Goal: Task Accomplishment & Management: Manage account settings

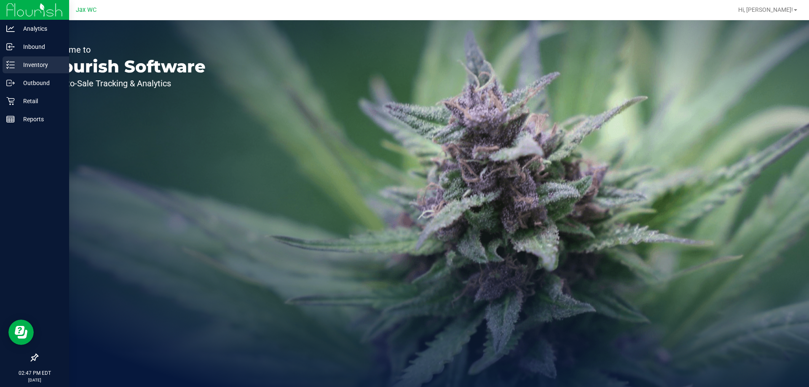
click at [46, 61] on p "Inventory" at bounding box center [40, 65] width 51 height 10
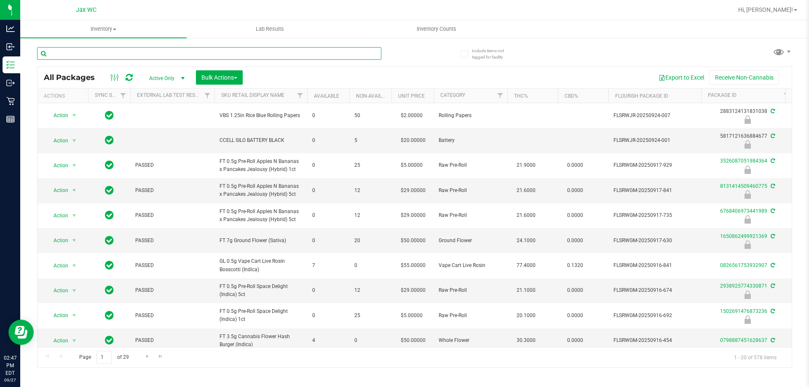
click at [70, 54] on input "text" at bounding box center [209, 53] width 344 height 13
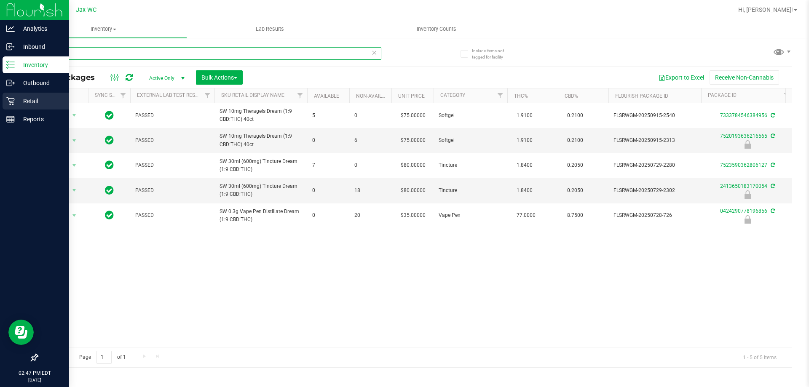
type input "drm"
click at [24, 103] on p "Retail" at bounding box center [40, 101] width 51 height 10
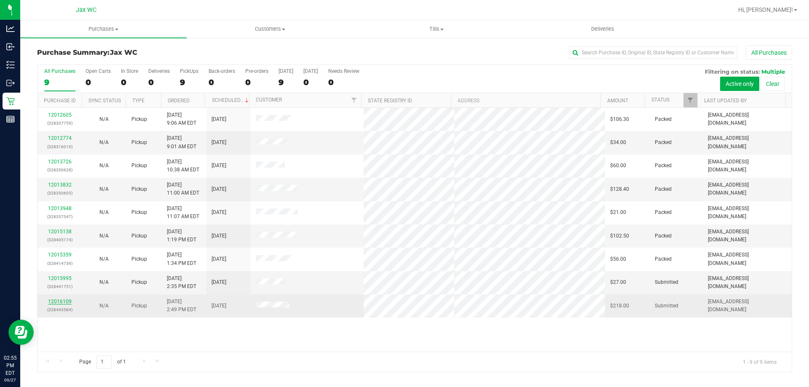
click at [63, 302] on link "12016109" at bounding box center [60, 302] width 24 height 6
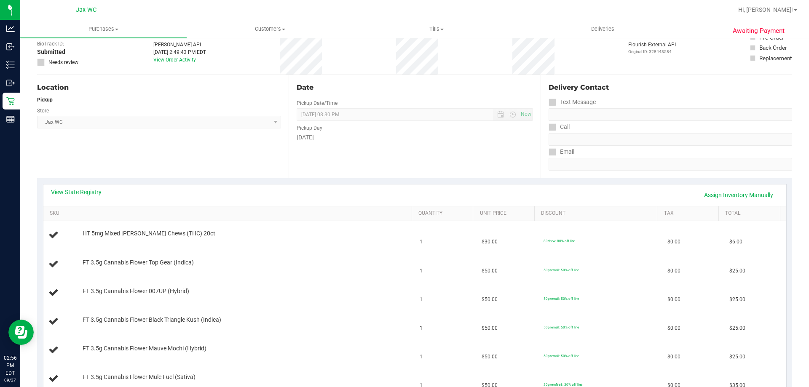
scroll to position [42, 0]
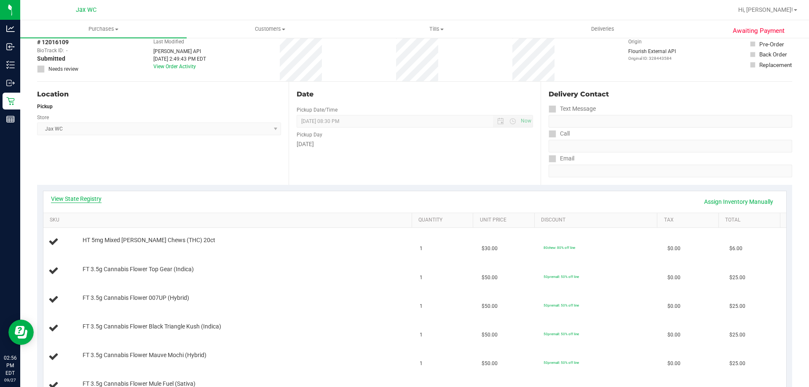
click at [88, 198] on link "View State Registry" at bounding box center [76, 199] width 51 height 8
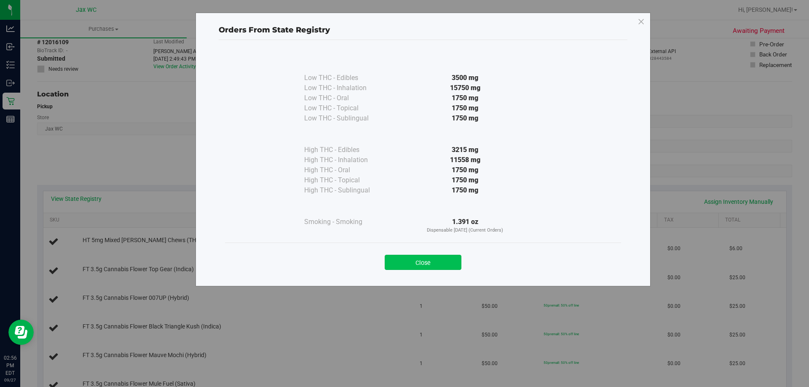
click at [417, 258] on button "Close" at bounding box center [423, 262] width 77 height 15
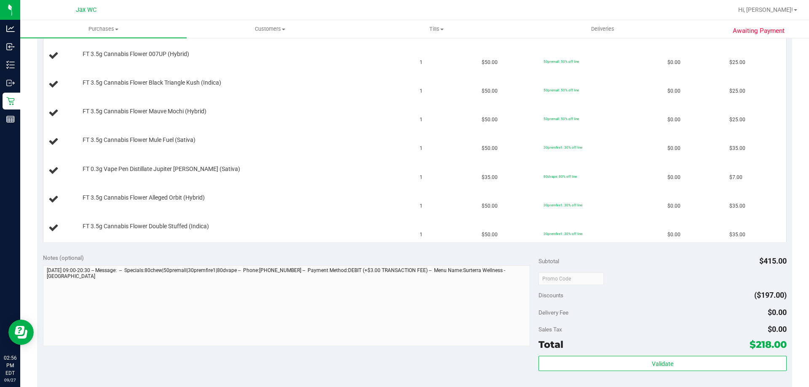
scroll to position [379, 0]
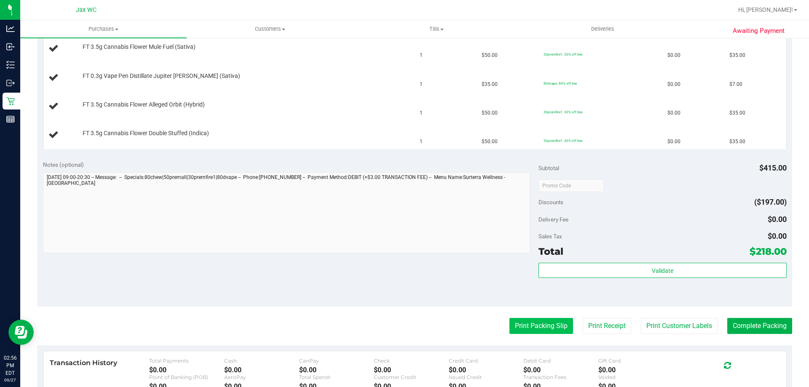
click at [530, 323] on button "Print Packing Slip" at bounding box center [541, 326] width 64 height 16
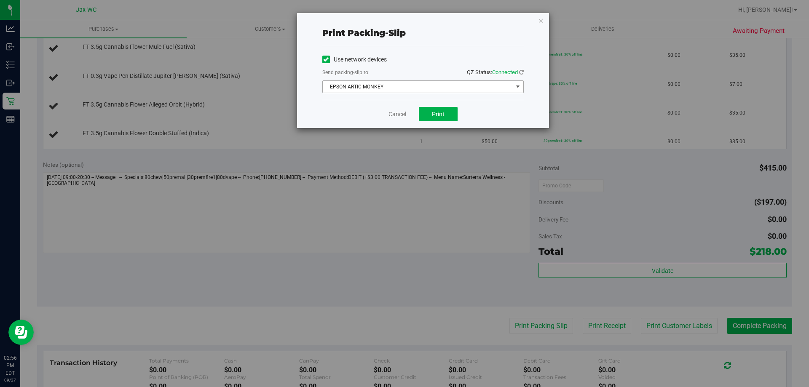
click at [430, 83] on span "EPSON-ARTIC-MONKEY" at bounding box center [418, 87] width 190 height 12
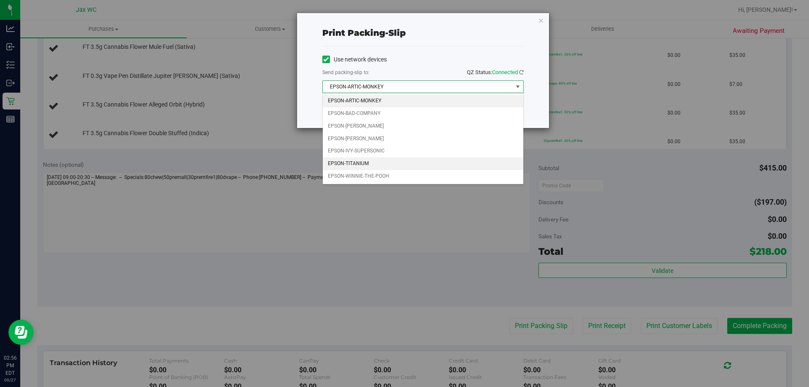
click at [387, 163] on li "EPSON-TITANIUM" at bounding box center [423, 164] width 201 height 13
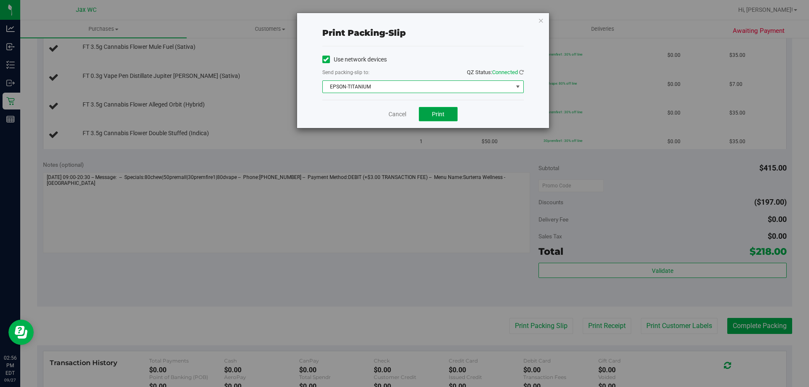
click at [447, 112] on button "Print" at bounding box center [438, 114] width 39 height 14
click at [394, 115] on link "Cancel" at bounding box center [397, 114] width 18 height 9
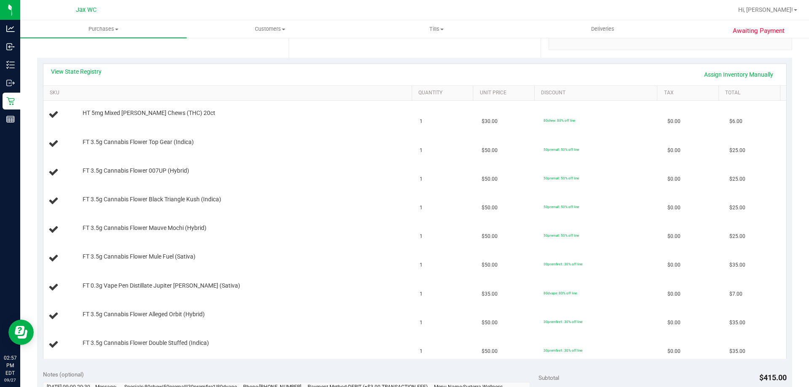
scroll to position [169, 0]
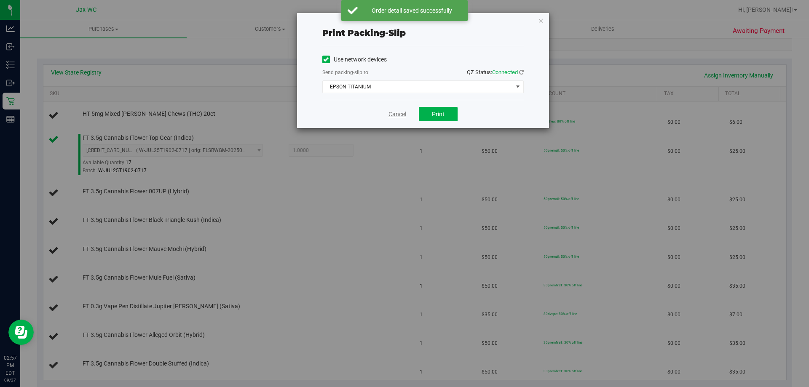
click at [398, 112] on link "Cancel" at bounding box center [397, 114] width 18 height 9
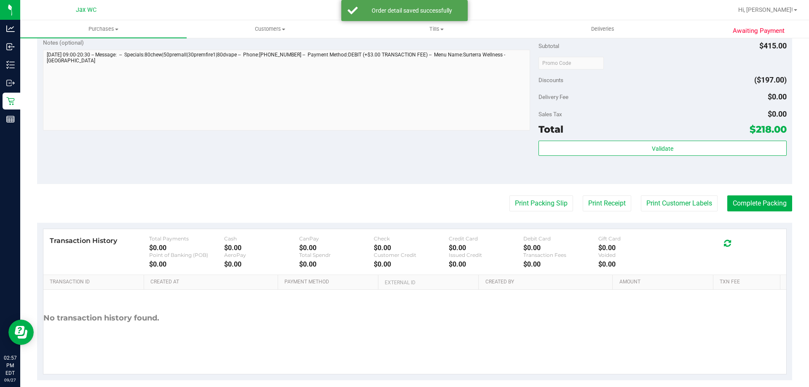
click at [385, 179] on div "Notes (optional) Subtotal $415.00 Discounts ($197.00) Delivery Fee $0.00 Sales …" at bounding box center [414, 108] width 755 height 152
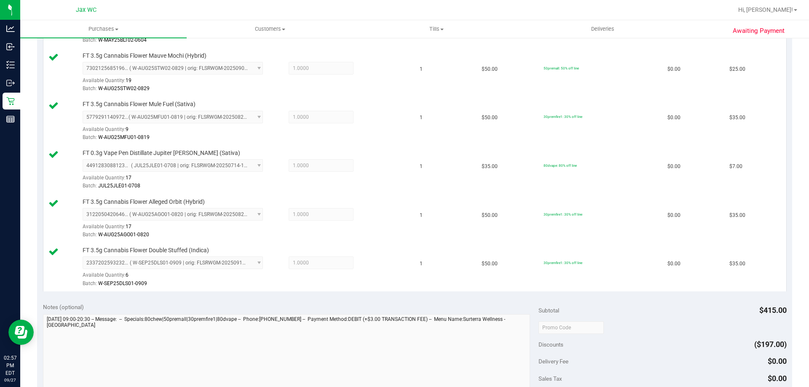
scroll to position [479, 0]
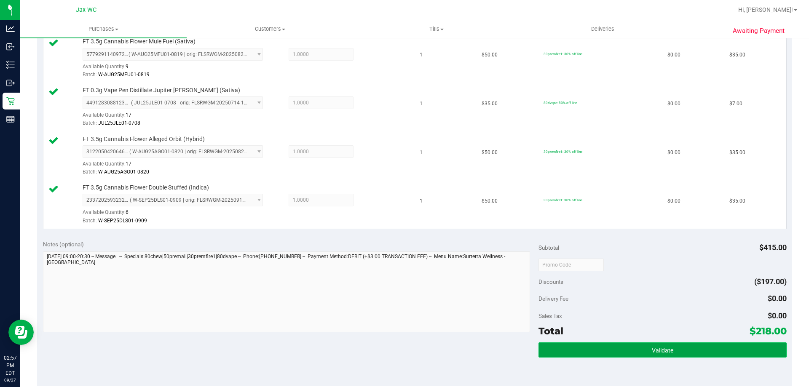
click at [705, 348] on button "Validate" at bounding box center [662, 350] width 248 height 15
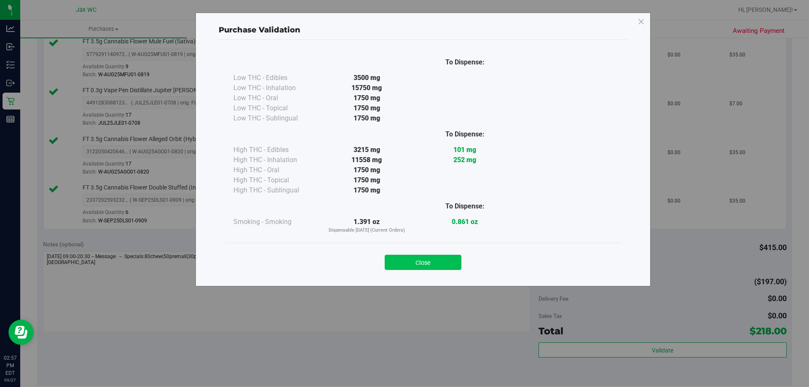
click at [422, 263] on button "Close" at bounding box center [423, 262] width 77 height 15
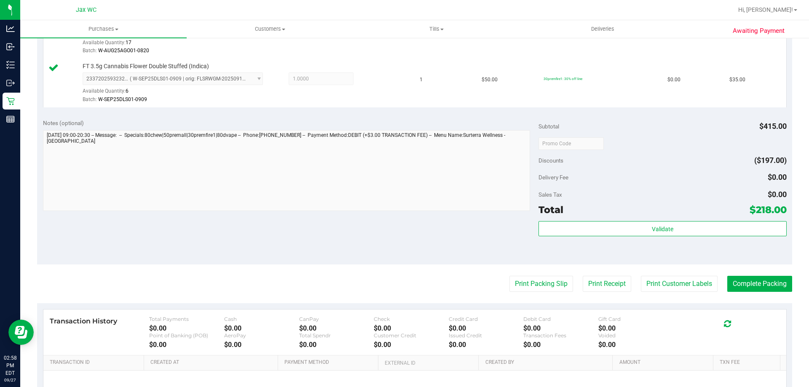
scroll to position [606, 0]
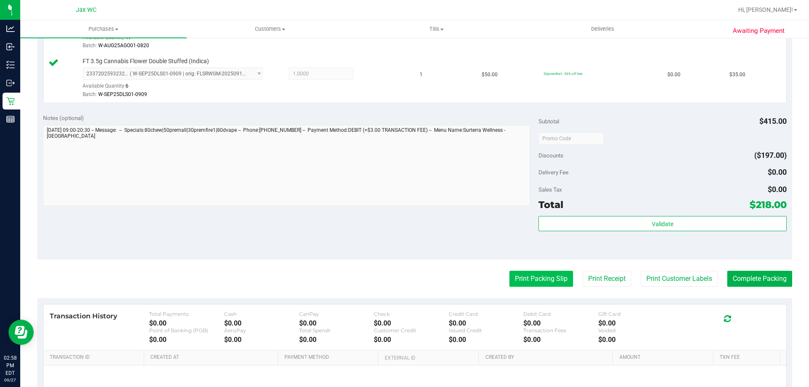
click at [534, 277] on button "Print Packing Slip" at bounding box center [541, 279] width 64 height 16
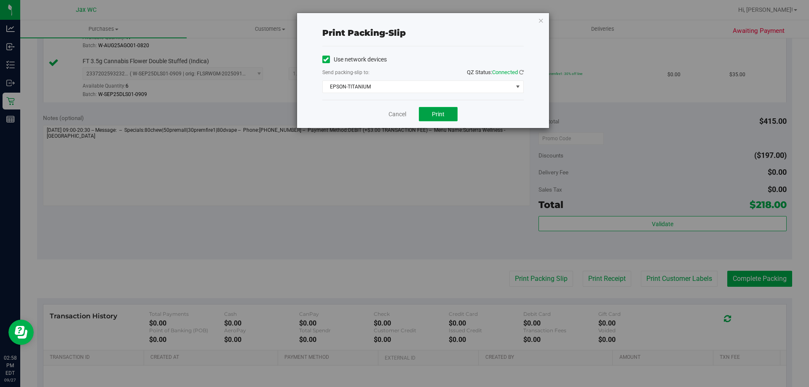
click at [436, 110] on button "Print" at bounding box center [438, 114] width 39 height 14
click at [397, 120] on div "Cancel Print" at bounding box center [422, 114] width 201 height 28
click at [396, 113] on link "Cancel" at bounding box center [397, 114] width 18 height 9
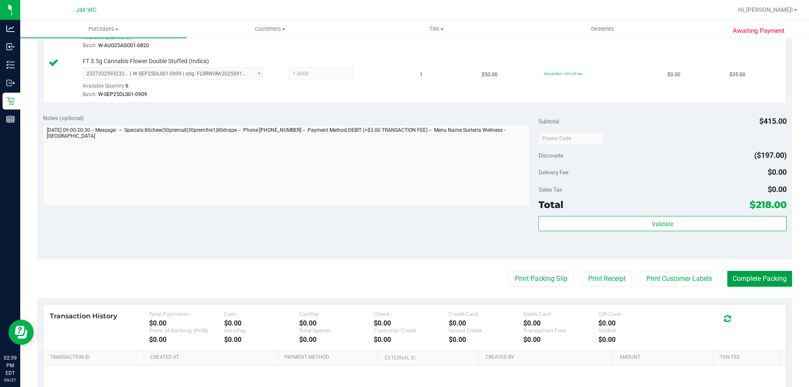
click at [754, 284] on button "Complete Packing" at bounding box center [759, 279] width 65 height 16
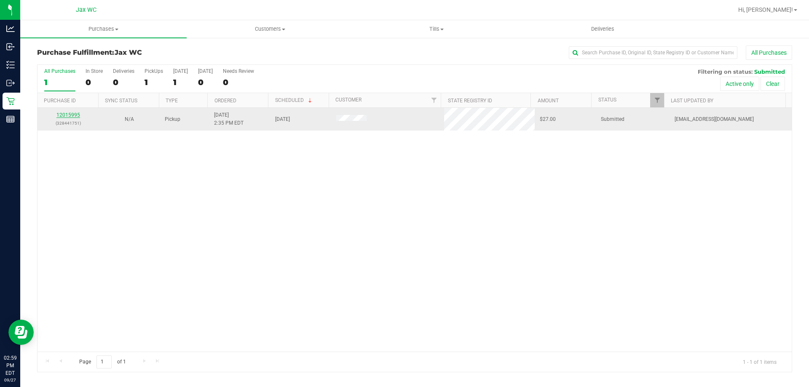
click at [69, 115] on link "12015995" at bounding box center [68, 115] width 24 height 6
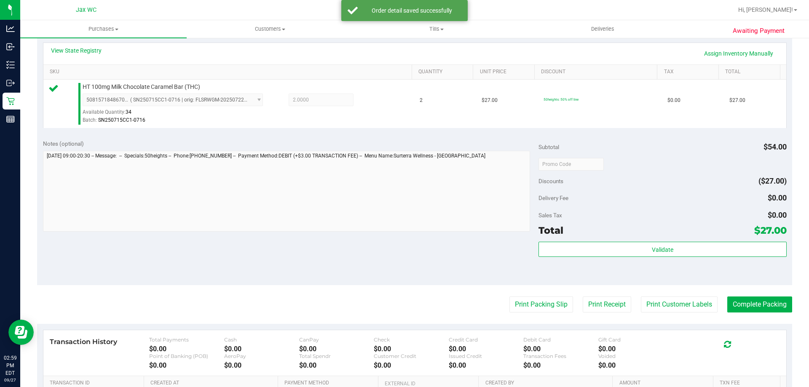
scroll to position [253, 0]
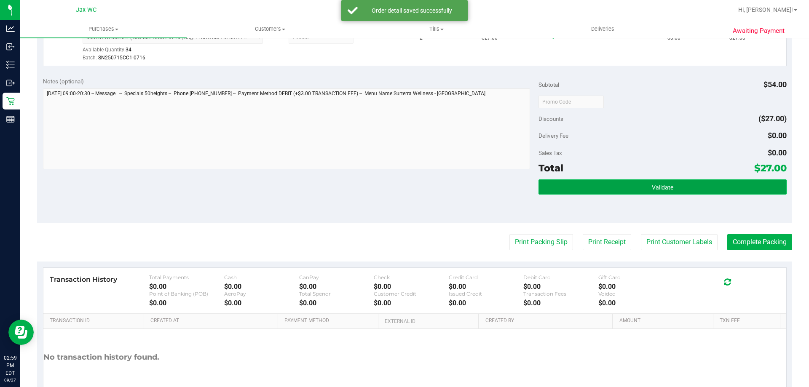
click at [626, 190] on button "Validate" at bounding box center [662, 186] width 248 height 15
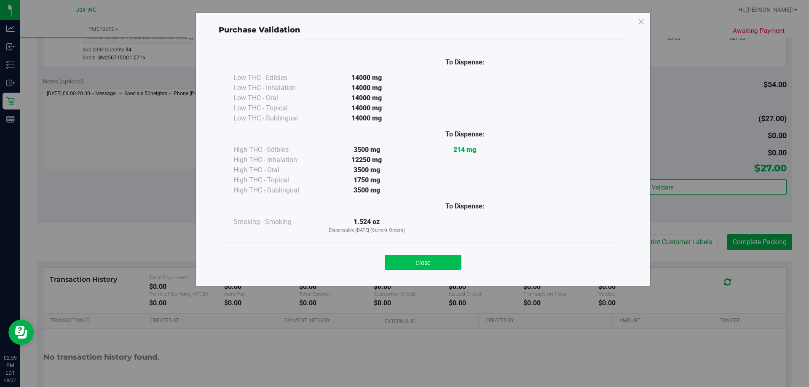
click at [449, 257] on button "Close" at bounding box center [423, 262] width 77 height 15
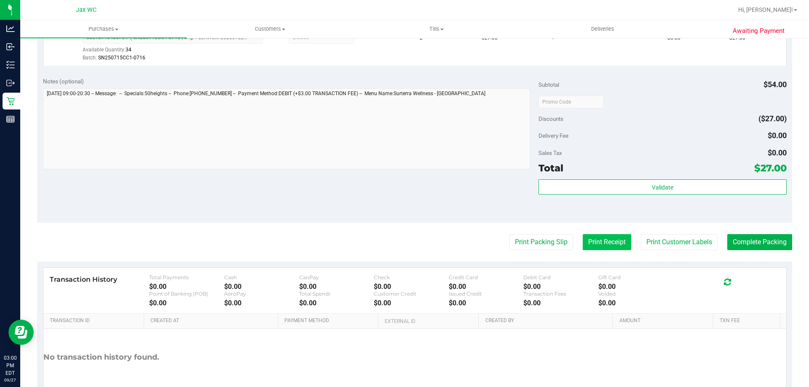
click at [584, 244] on button "Print Receipt" at bounding box center [607, 242] width 48 height 16
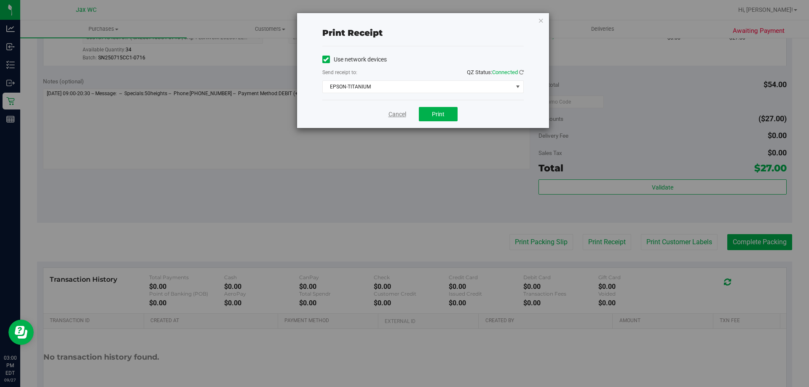
click at [393, 112] on link "Cancel" at bounding box center [397, 114] width 18 height 9
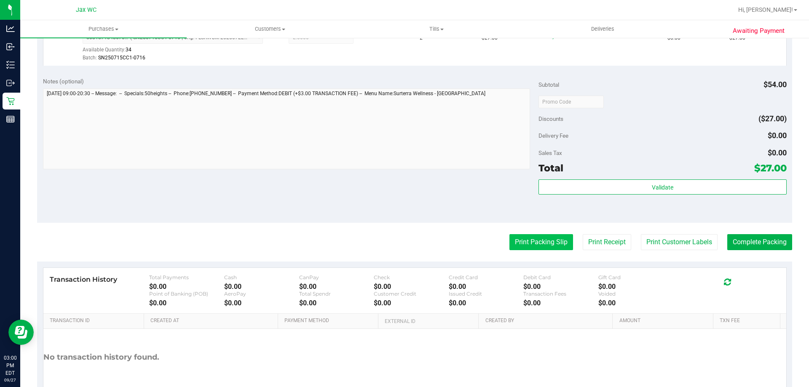
click at [534, 247] on button "Print Packing Slip" at bounding box center [541, 242] width 64 height 16
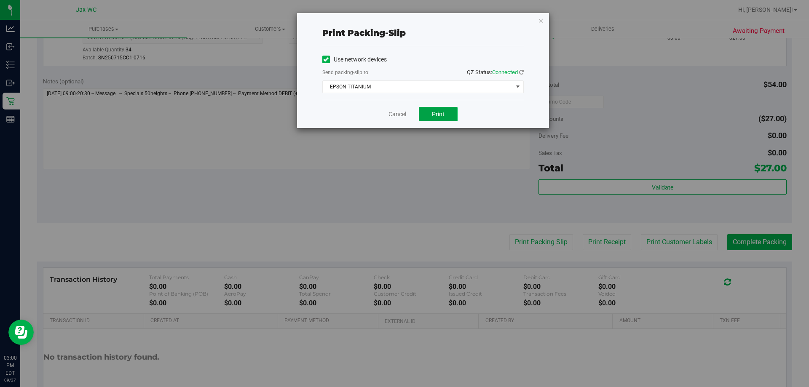
click at [436, 120] on button "Print" at bounding box center [438, 114] width 39 height 14
click at [399, 115] on link "Cancel" at bounding box center [397, 114] width 18 height 9
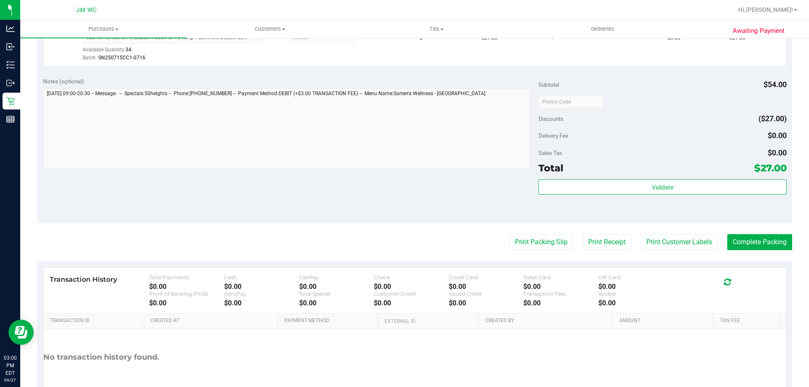
click at [752, 253] on purchase-details "Back Edit Purchase Cancel Purchase View Profile # 12015995 BioTrack ID: - Submi…" at bounding box center [414, 106] width 755 height 626
click at [755, 249] on button "Complete Packing" at bounding box center [759, 242] width 65 height 16
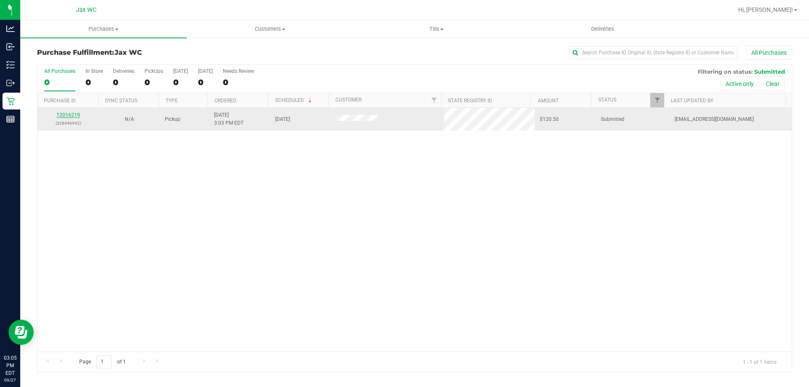
click at [77, 116] on link "12016219" at bounding box center [68, 115] width 24 height 6
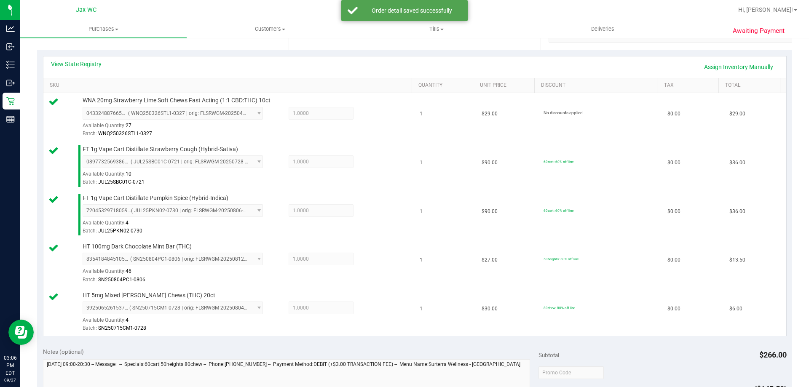
scroll to position [295, 0]
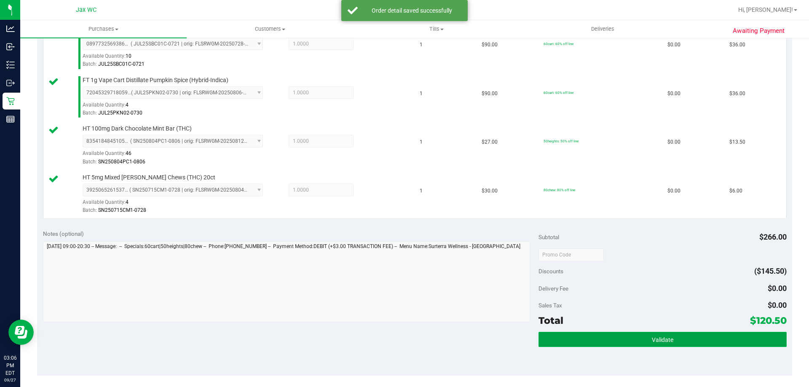
click at [691, 339] on button "Validate" at bounding box center [662, 339] width 248 height 15
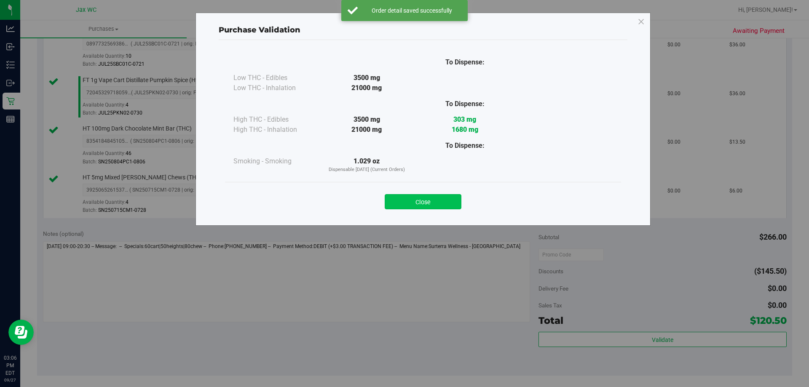
click at [418, 202] on button "Close" at bounding box center [423, 201] width 77 height 15
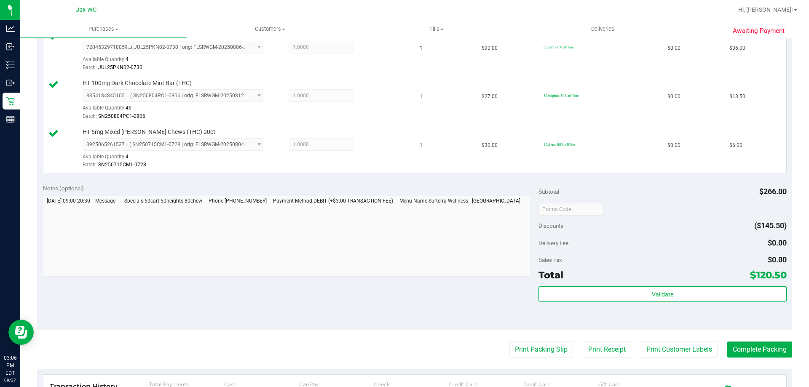
scroll to position [497, 0]
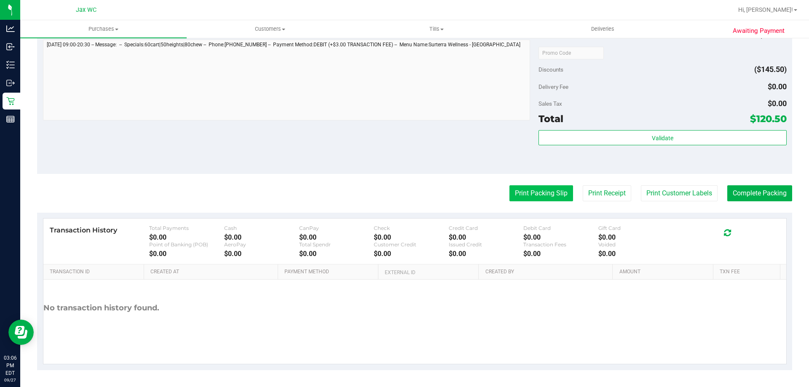
click at [525, 193] on button "Print Packing Slip" at bounding box center [541, 193] width 64 height 16
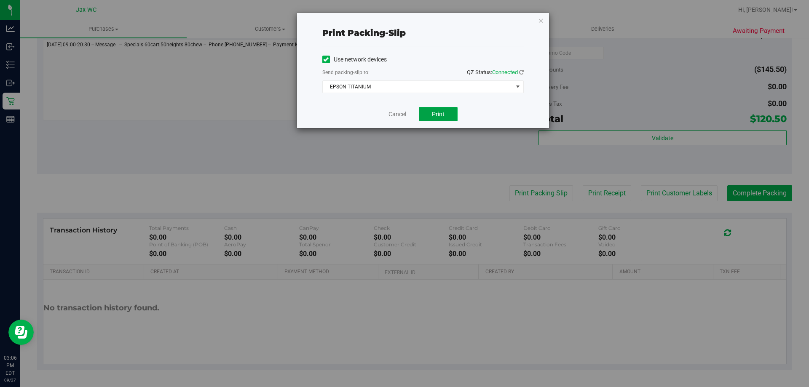
click at [432, 115] on span "Print" at bounding box center [438, 114] width 13 height 7
click at [400, 112] on link "Cancel" at bounding box center [397, 114] width 18 height 9
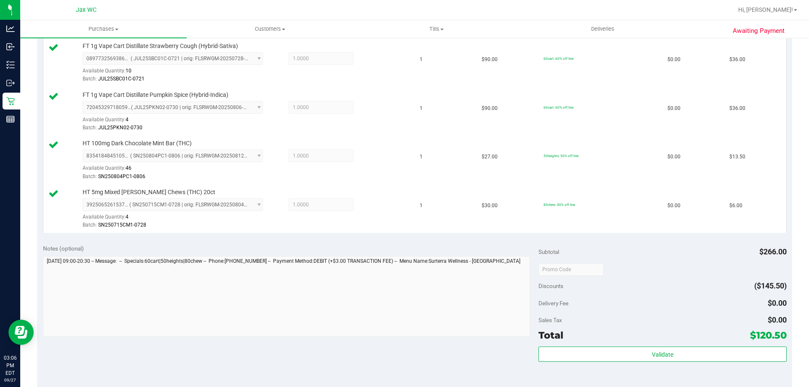
scroll to position [295, 0]
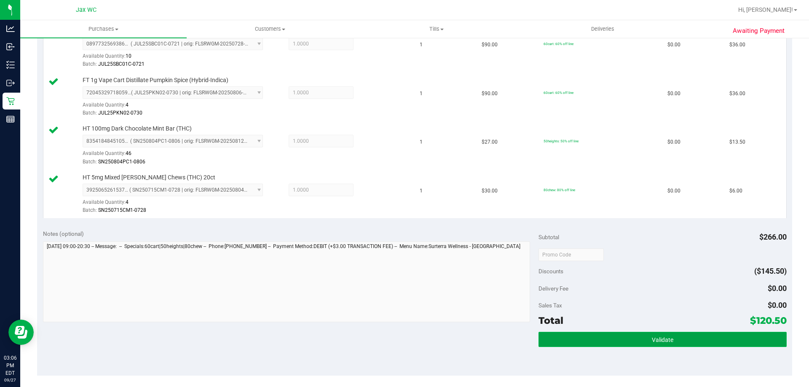
click at [682, 337] on button "Validate" at bounding box center [662, 339] width 248 height 15
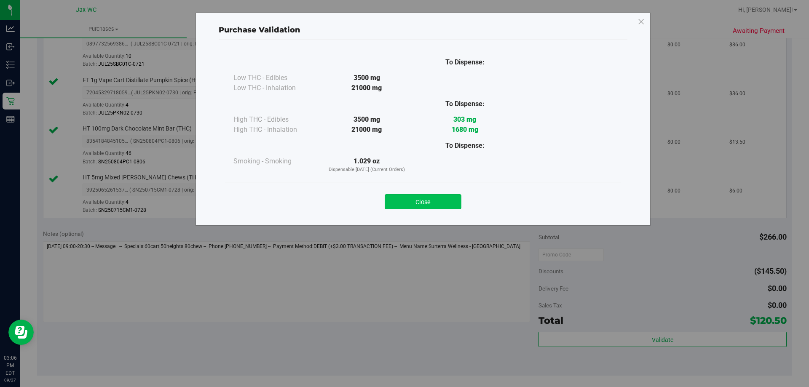
click at [417, 205] on button "Close" at bounding box center [423, 201] width 77 height 15
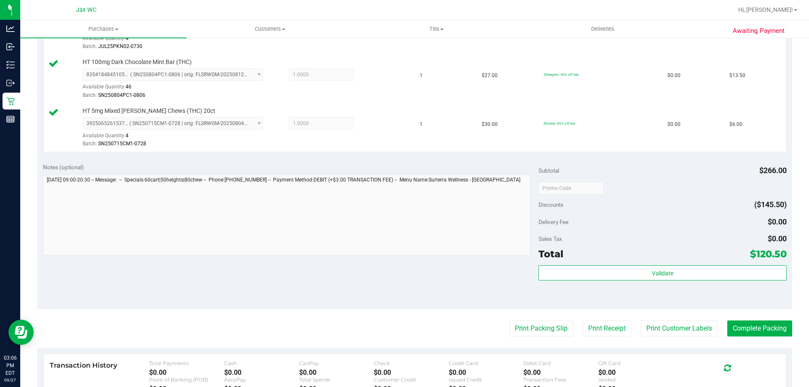
scroll to position [497, 0]
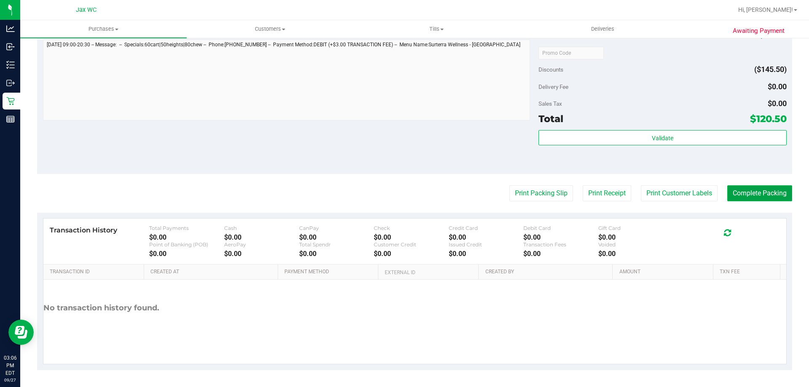
click at [781, 198] on button "Complete Packing" at bounding box center [759, 193] width 65 height 16
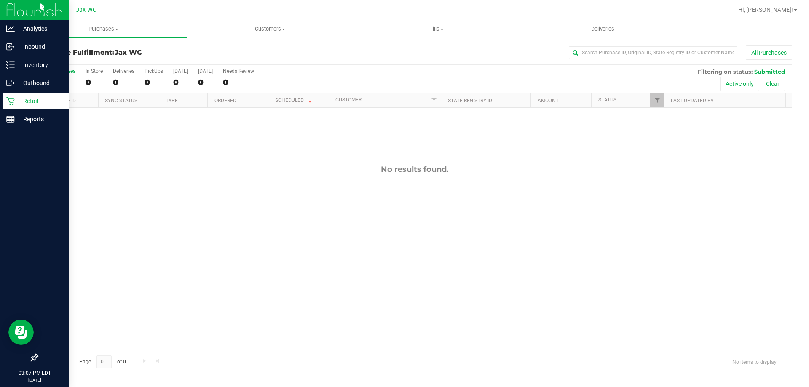
click at [24, 100] on p "Retail" at bounding box center [40, 101] width 51 height 10
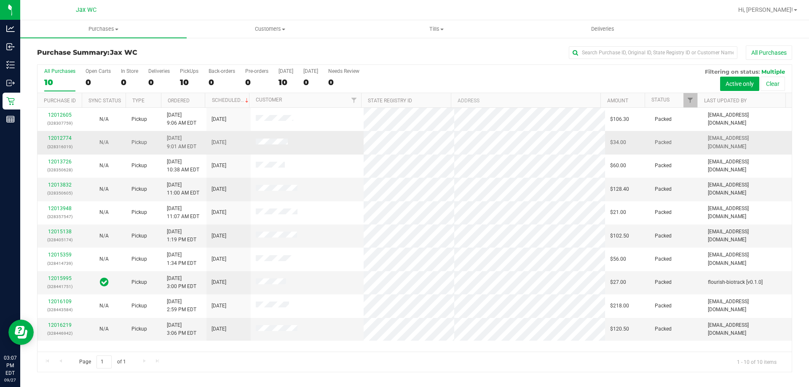
click at [267, 139] on span at bounding box center [272, 143] width 32 height 8
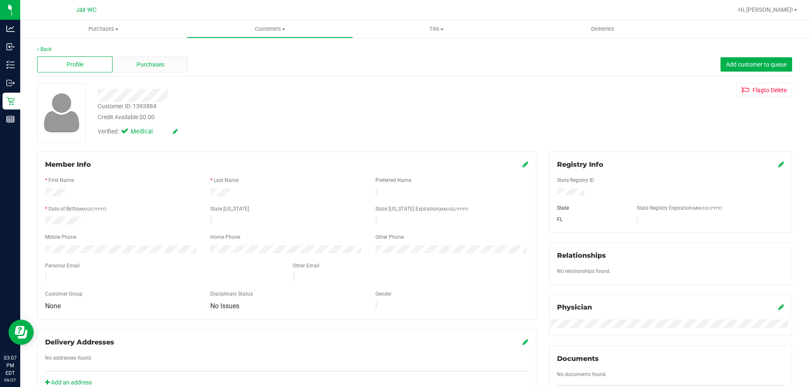
click at [169, 65] on div "Purchases" at bounding box center [149, 64] width 75 height 16
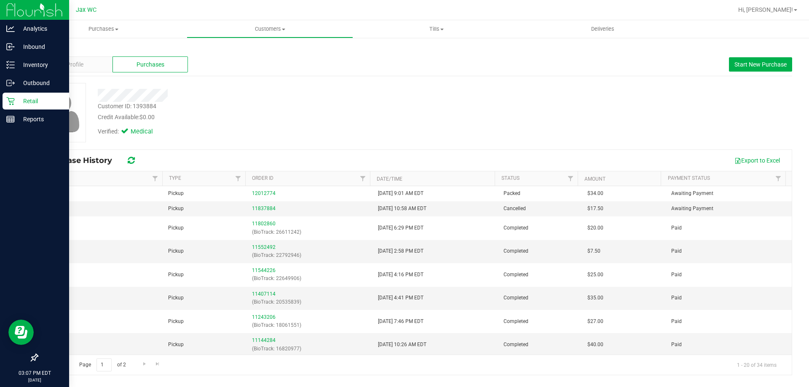
click at [8, 100] on icon at bounding box center [10, 101] width 8 height 8
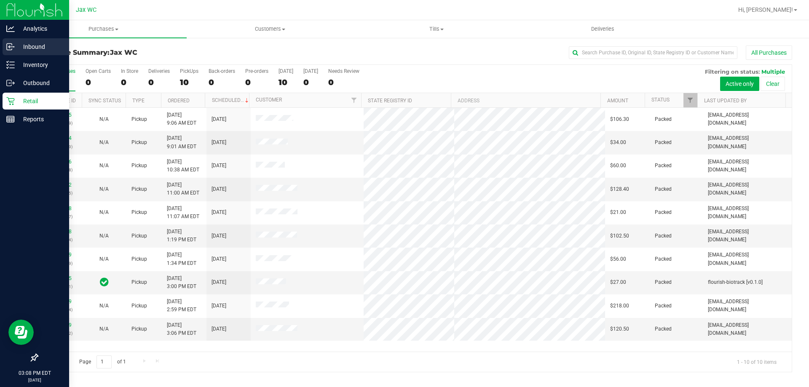
click at [29, 45] on p "Inbound" at bounding box center [40, 47] width 51 height 10
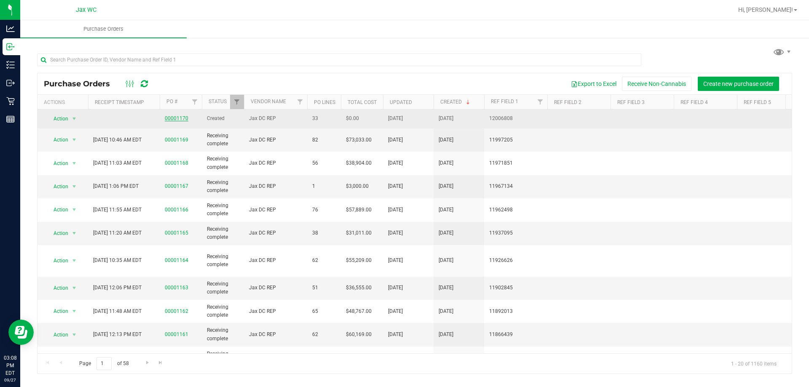
click at [176, 115] on link "00001170" at bounding box center [177, 118] width 24 height 6
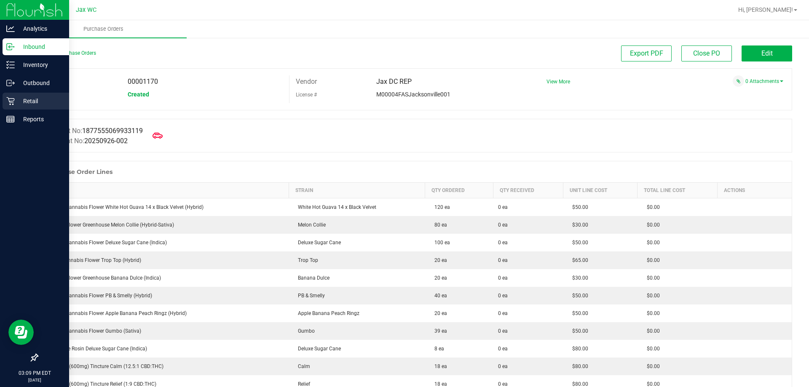
click at [48, 106] on p "Retail" at bounding box center [40, 101] width 51 height 10
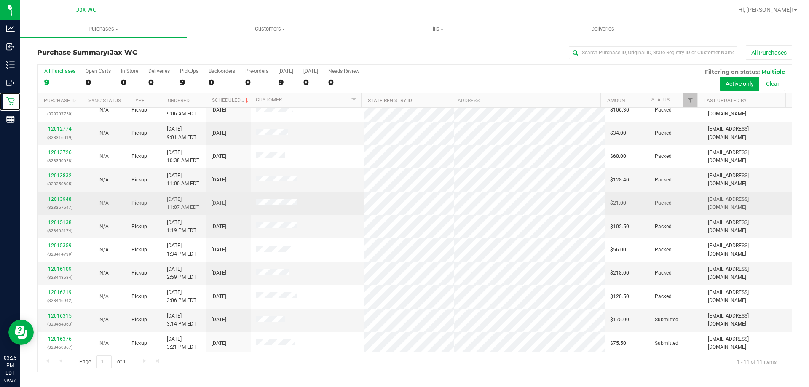
scroll to position [12, 0]
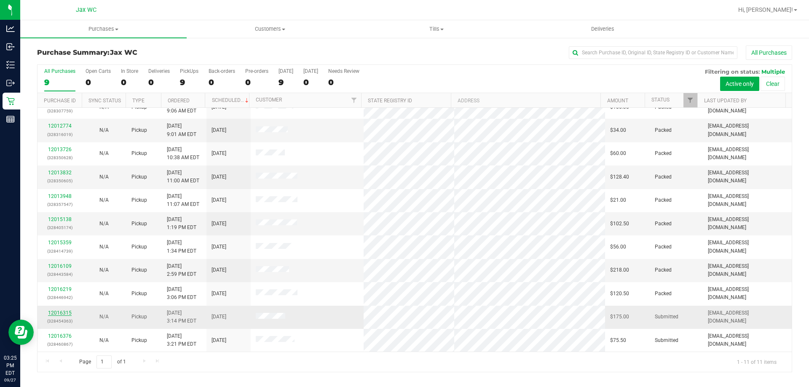
click at [55, 314] on link "12016315" at bounding box center [60, 313] width 24 height 6
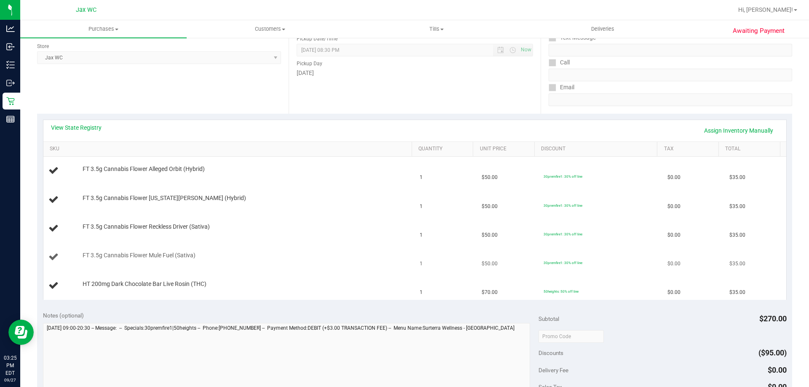
scroll to position [126, 0]
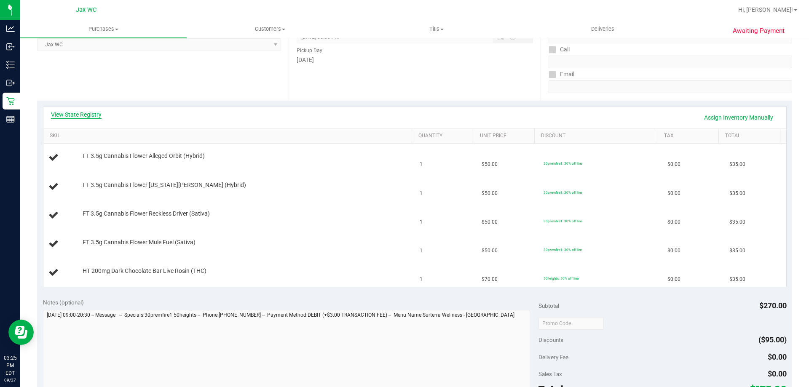
click at [76, 112] on link "View State Registry" at bounding box center [76, 114] width 51 height 8
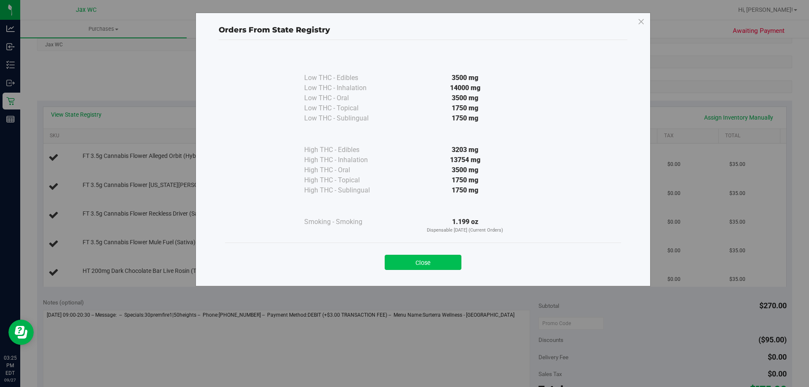
click at [406, 262] on button "Close" at bounding box center [423, 262] width 77 height 15
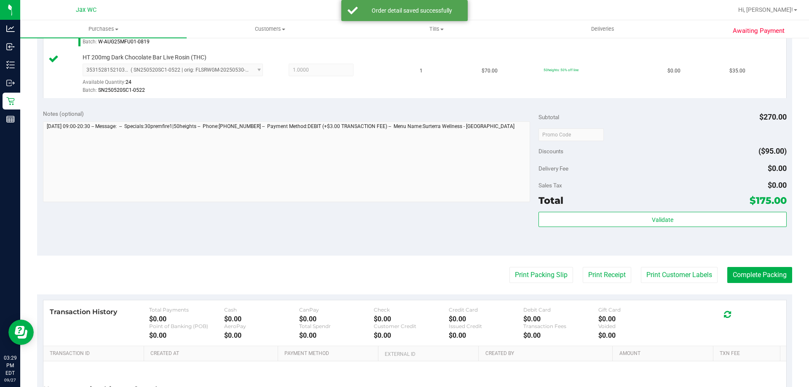
scroll to position [421, 0]
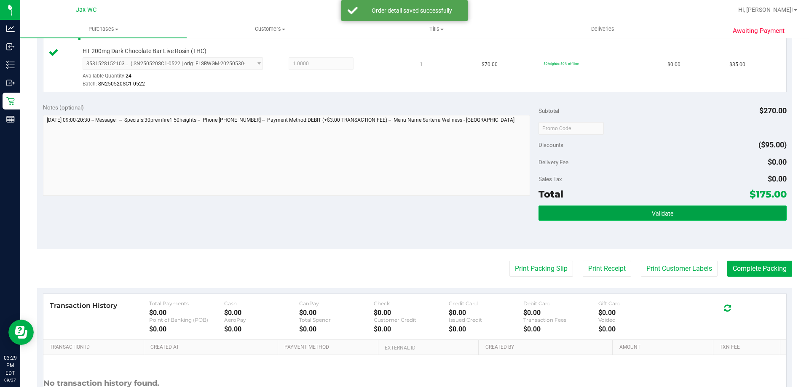
click at [684, 217] on button "Validate" at bounding box center [662, 213] width 248 height 15
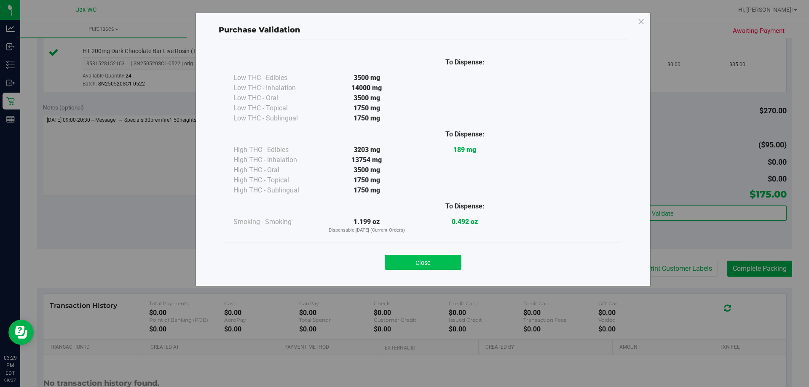
click at [418, 261] on button "Close" at bounding box center [423, 262] width 77 height 15
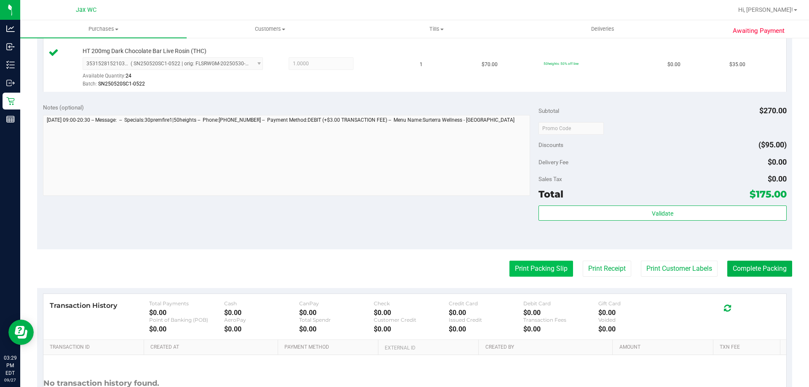
click at [538, 269] on button "Print Packing Slip" at bounding box center [541, 269] width 64 height 16
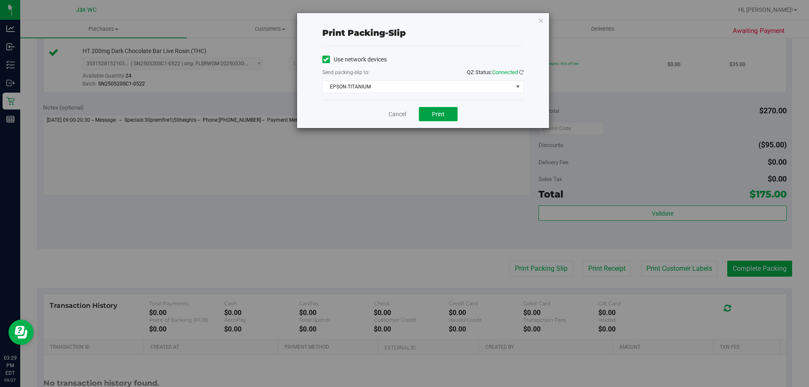
click at [442, 112] on span "Print" at bounding box center [438, 114] width 13 height 7
click at [387, 116] on div "Cancel Print" at bounding box center [422, 114] width 201 height 28
click at [403, 112] on link "Cancel" at bounding box center [397, 114] width 18 height 9
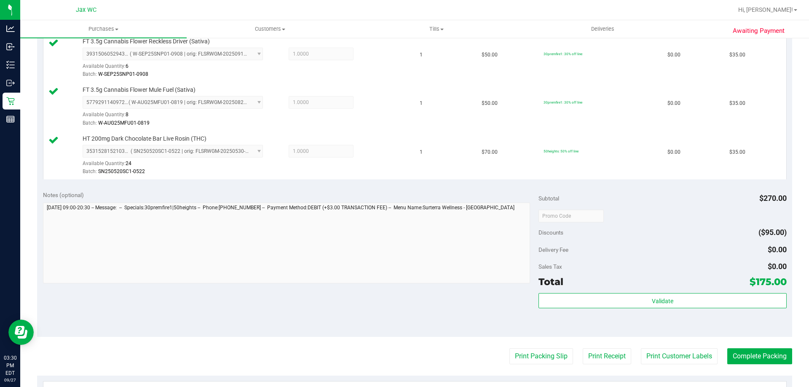
scroll to position [337, 0]
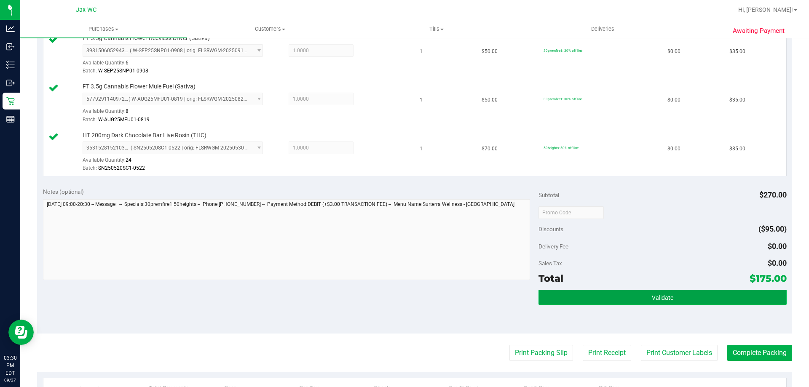
click at [746, 299] on button "Validate" at bounding box center [662, 297] width 248 height 15
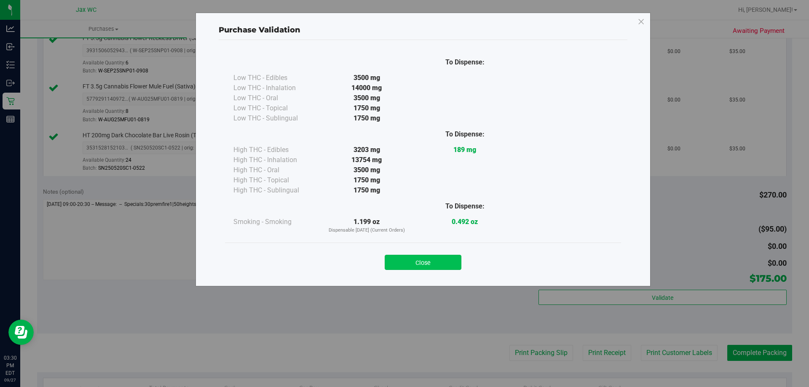
click at [439, 262] on button "Close" at bounding box center [423, 262] width 77 height 15
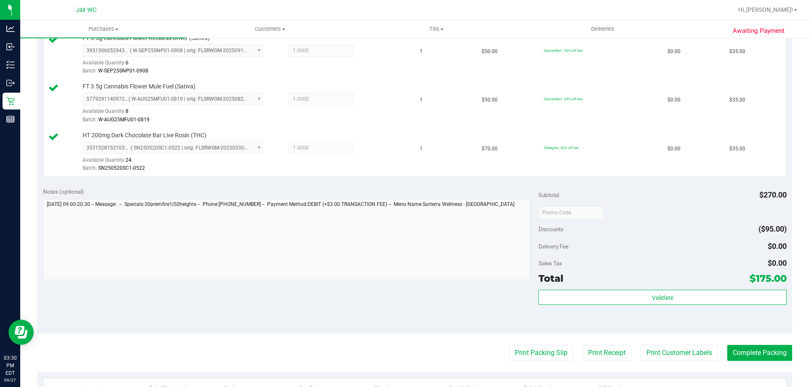
click at [761, 344] on purchase-details "Back Edit Purchase Cancel Purchase View Profile # 12016315 BioTrack ID: - Submi…" at bounding box center [414, 119] width 755 height 822
click at [765, 351] on button "Complete Packing" at bounding box center [759, 353] width 65 height 16
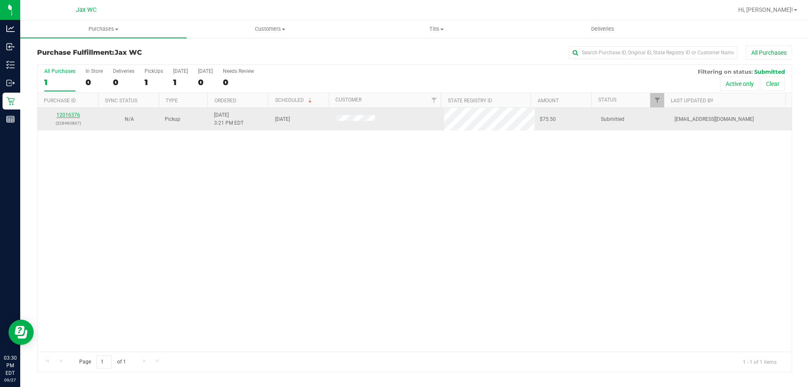
click at [74, 115] on link "12016376" at bounding box center [68, 115] width 24 height 6
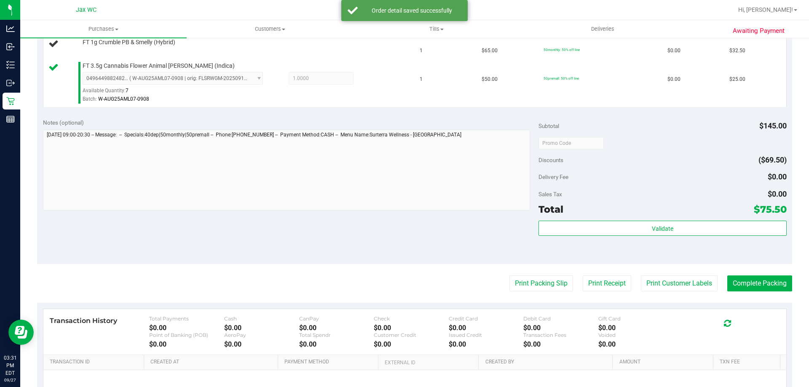
scroll to position [295, 0]
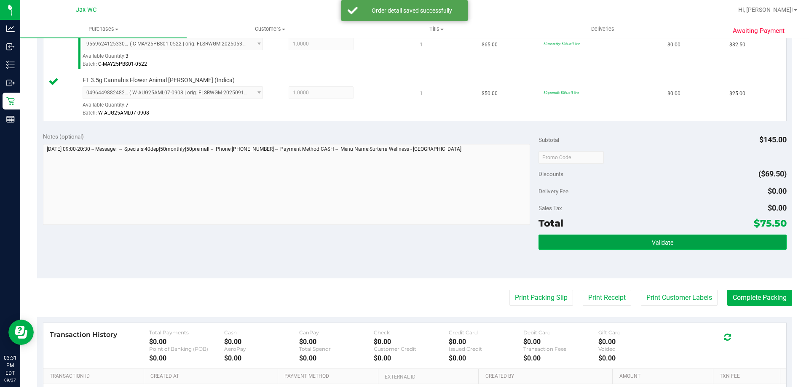
click at [655, 238] on button "Validate" at bounding box center [662, 242] width 248 height 15
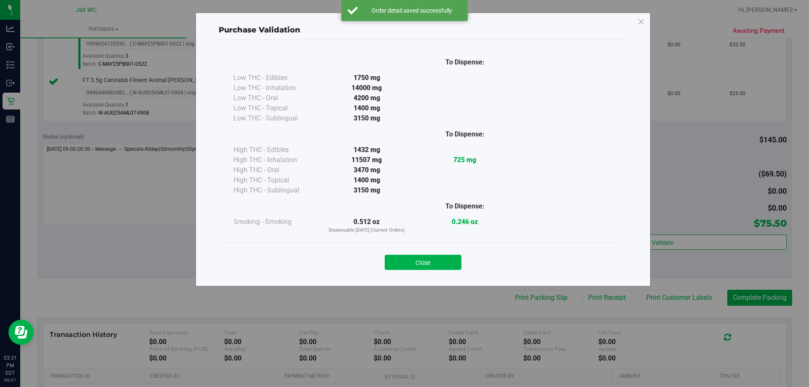
click at [434, 252] on div "Close" at bounding box center [422, 259] width 383 height 21
click at [441, 263] on button "Close" at bounding box center [423, 262] width 77 height 15
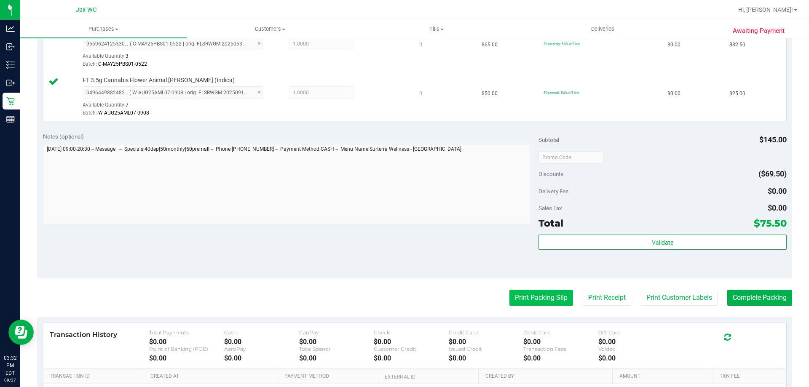
click at [512, 303] on button "Print Packing Slip" at bounding box center [541, 298] width 64 height 16
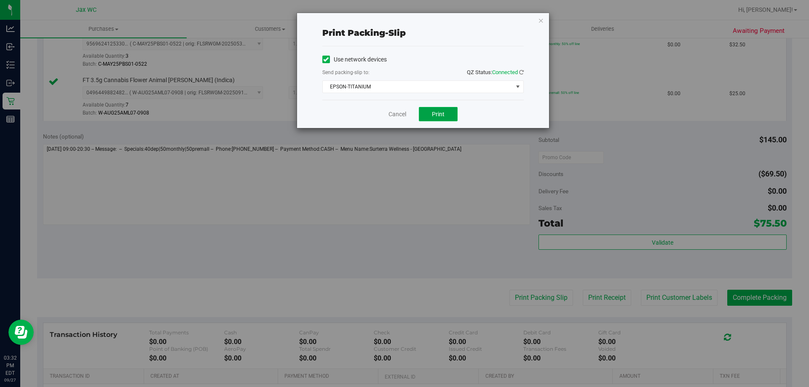
click at [444, 117] on span "Print" at bounding box center [438, 114] width 13 height 7
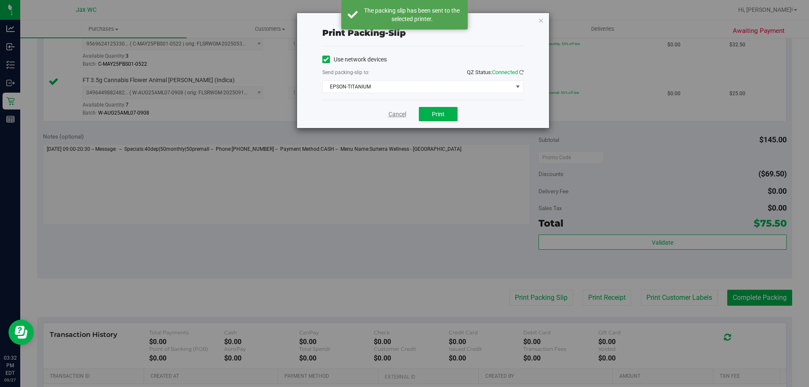
click at [395, 118] on link "Cancel" at bounding box center [397, 114] width 18 height 9
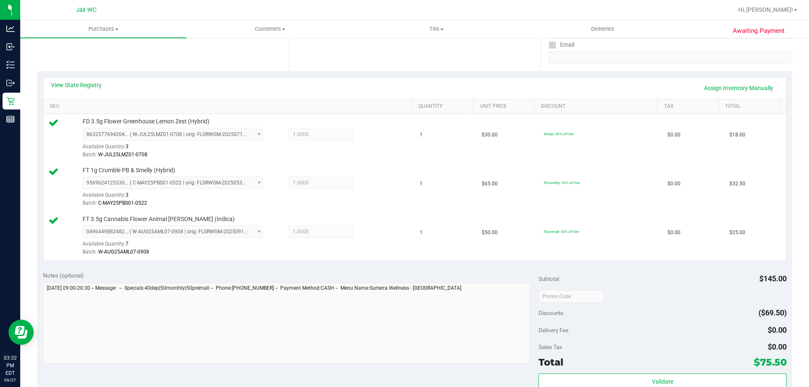
scroll to position [253, 0]
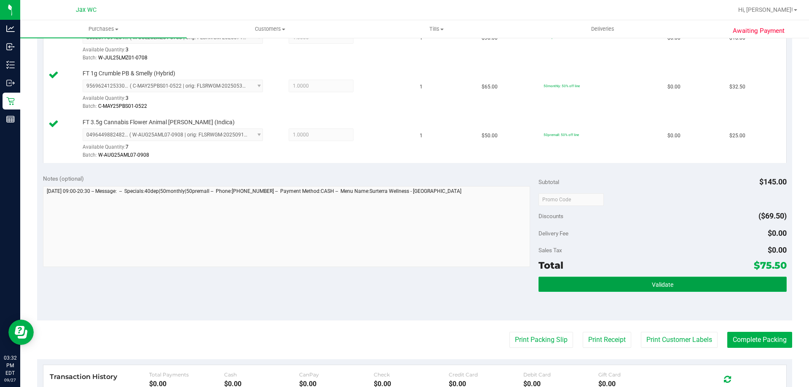
click at [694, 284] on button "Validate" at bounding box center [662, 284] width 248 height 15
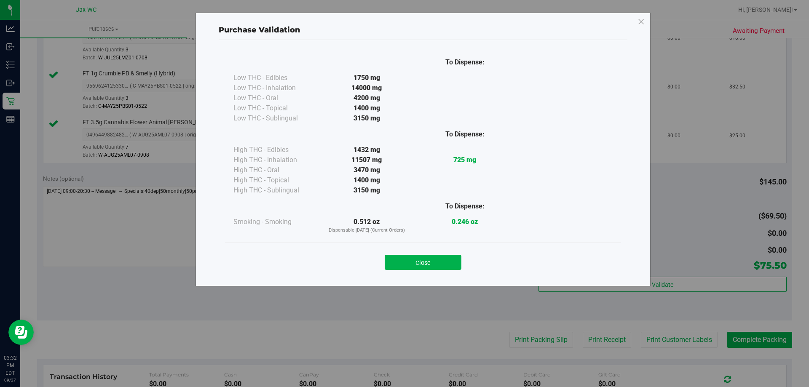
click at [408, 276] on div "To Dispense: Low THC - Edibles 1750 mg" at bounding box center [423, 159] width 409 height 238
click at [418, 272] on div "Close" at bounding box center [423, 260] width 396 height 34
click at [440, 262] on button "Close" at bounding box center [423, 262] width 77 height 15
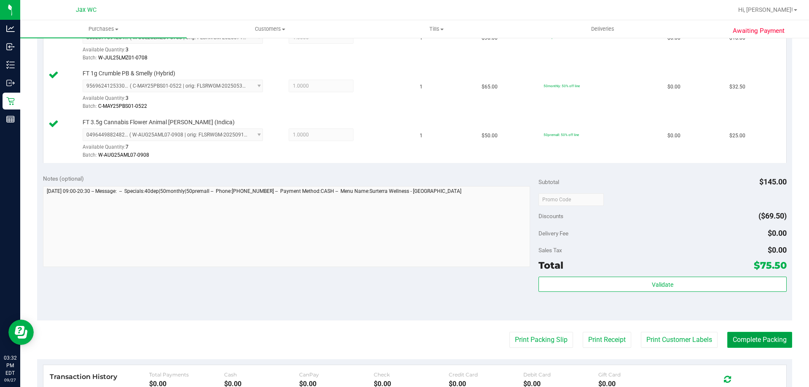
click at [757, 336] on button "Complete Packing" at bounding box center [759, 340] width 65 height 16
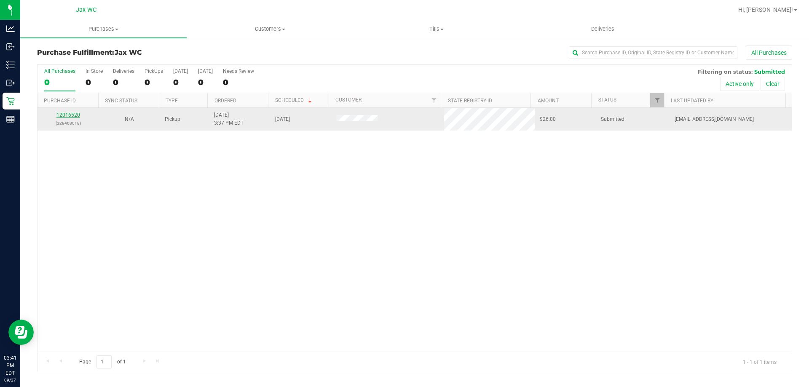
click at [68, 116] on link "12016520" at bounding box center [68, 115] width 24 height 6
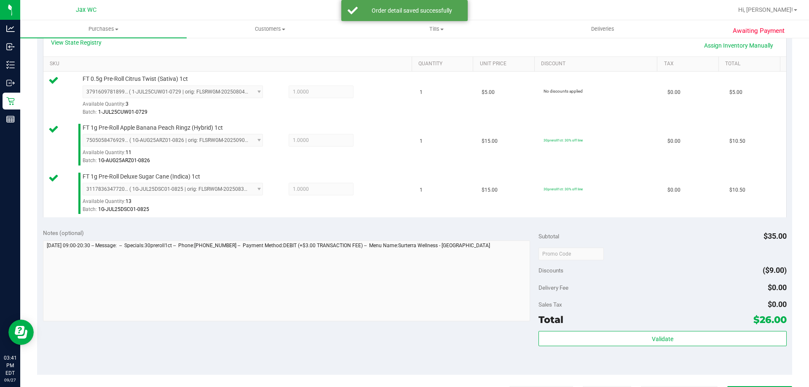
scroll to position [211, 0]
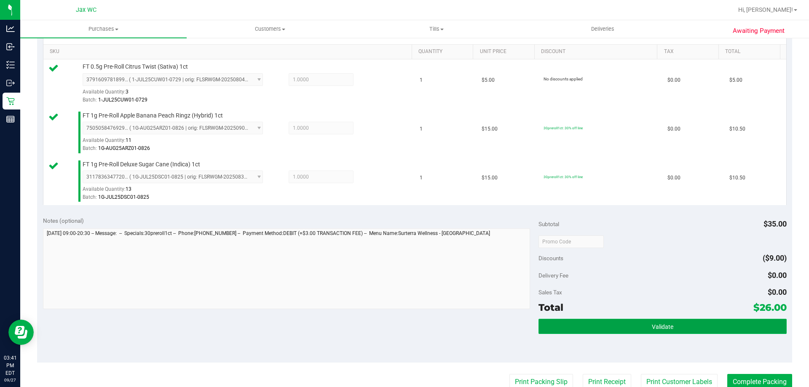
click at [672, 325] on button "Validate" at bounding box center [662, 326] width 248 height 15
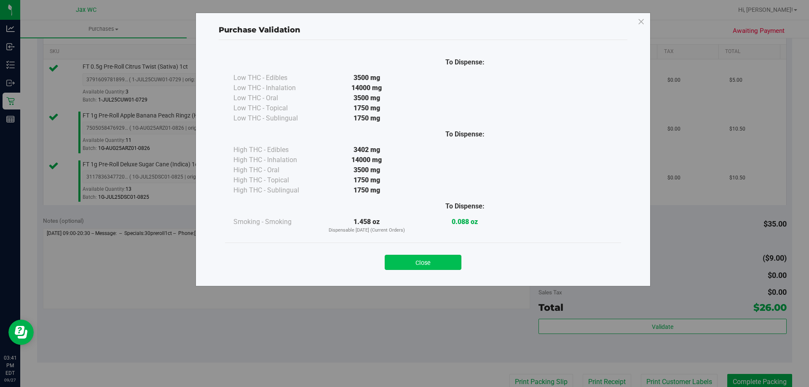
click at [424, 261] on button "Close" at bounding box center [423, 262] width 77 height 15
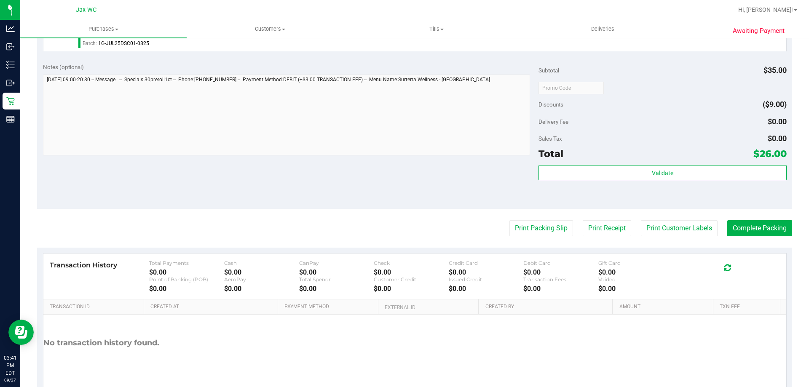
scroll to position [379, 0]
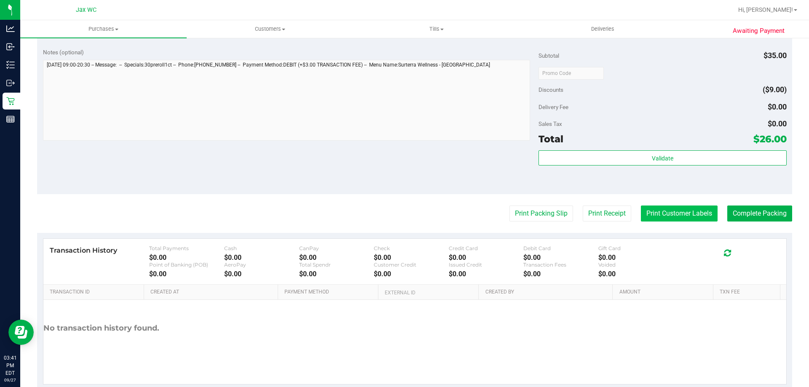
click at [669, 211] on button "Print Customer Labels" at bounding box center [679, 214] width 77 height 16
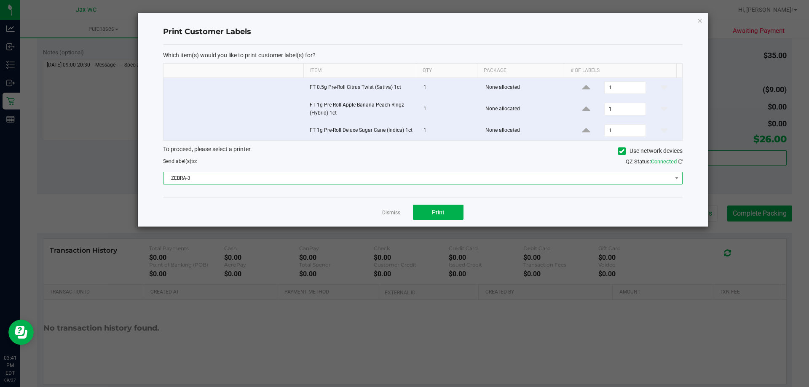
click at [388, 173] on span "ZEBRA-3" at bounding box center [417, 178] width 508 height 12
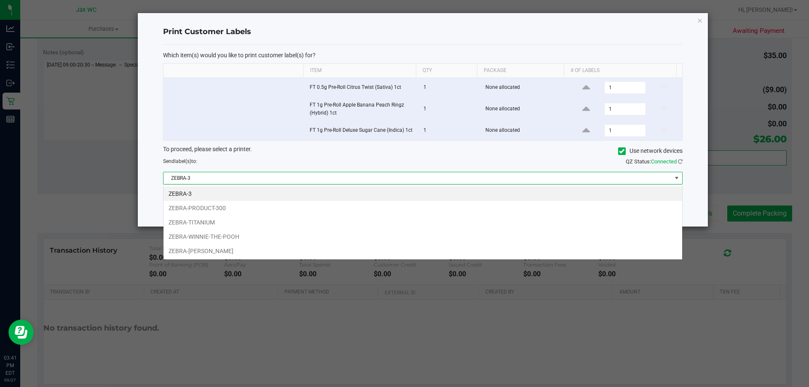
scroll to position [13, 519]
click at [226, 225] on li "ZEBRA-TITANIUM" at bounding box center [422, 222] width 519 height 14
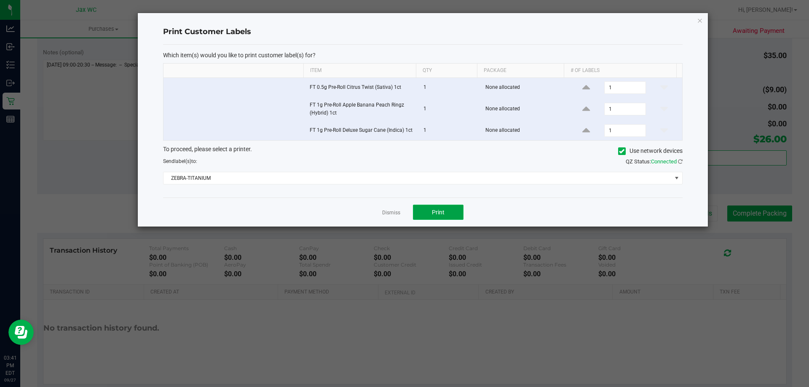
click at [432, 208] on button "Print" at bounding box center [438, 212] width 51 height 15
click at [390, 212] on link "Dismiss" at bounding box center [391, 212] width 18 height 7
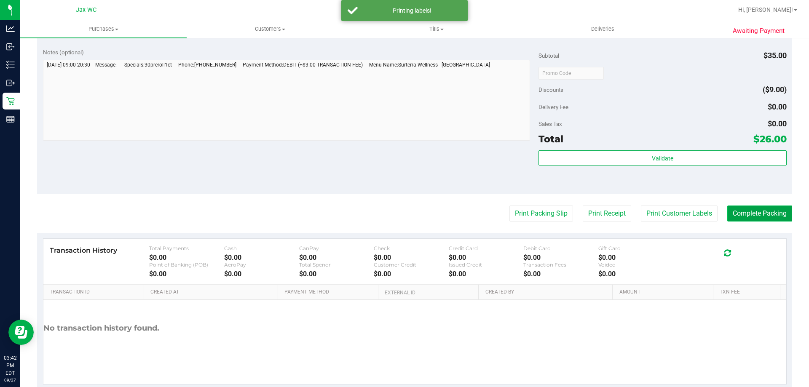
click at [750, 217] on button "Complete Packing" at bounding box center [759, 214] width 65 height 16
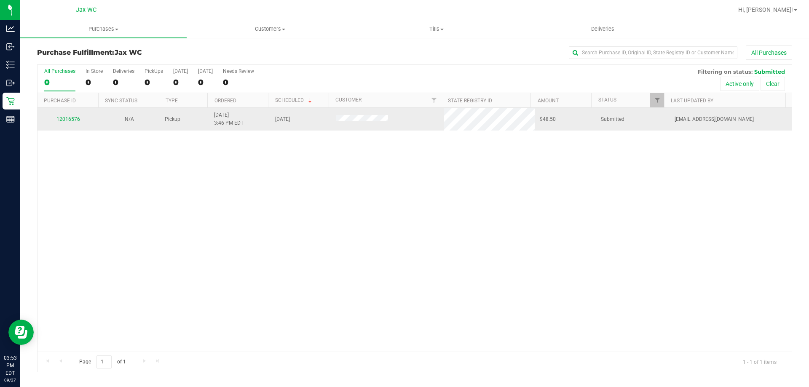
click at [52, 114] on td "12016576" at bounding box center [67, 119] width 61 height 23
click at [64, 119] on link "12016576" at bounding box center [68, 119] width 24 height 6
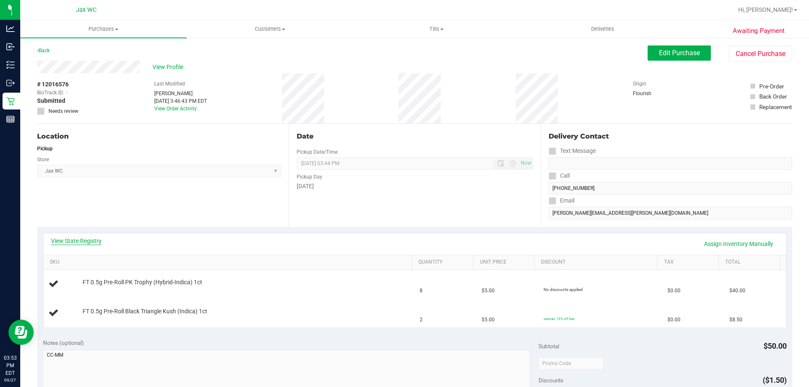
click at [85, 239] on link "View State Registry" at bounding box center [76, 241] width 51 height 8
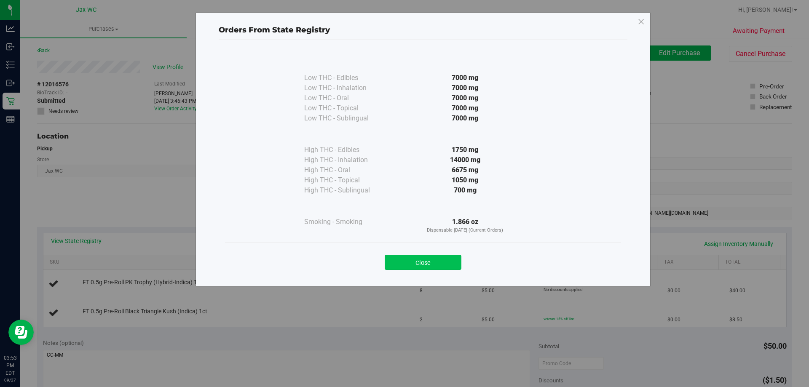
click at [425, 268] on button "Close" at bounding box center [423, 262] width 77 height 15
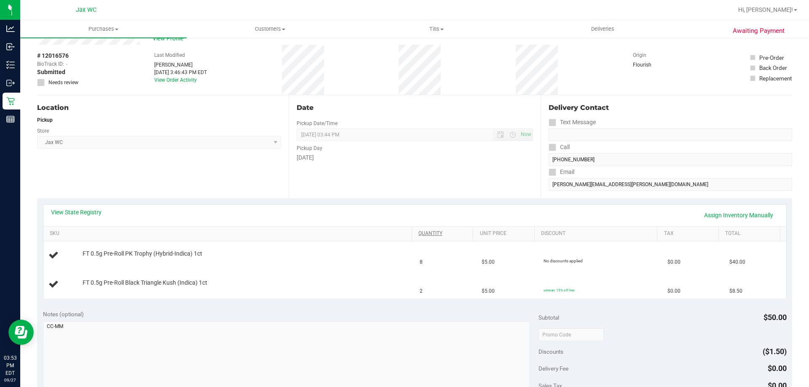
scroll to position [42, 0]
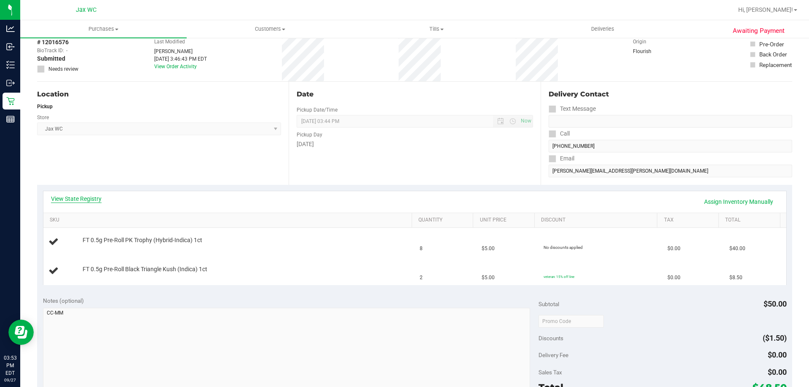
click at [83, 197] on link "View State Registry" at bounding box center [76, 199] width 51 height 8
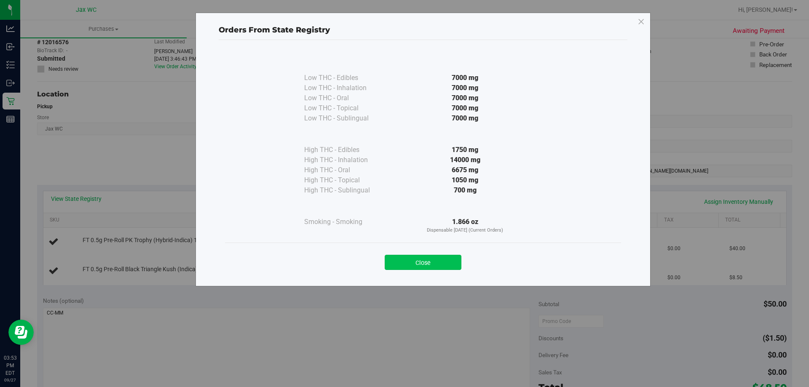
click at [447, 263] on button "Close" at bounding box center [423, 262] width 77 height 15
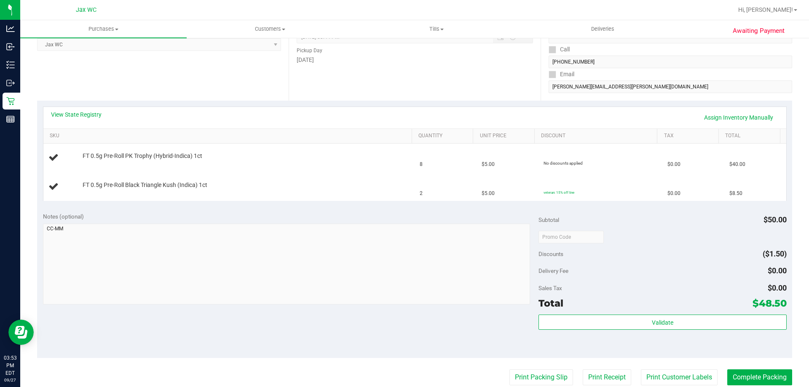
scroll to position [0, 0]
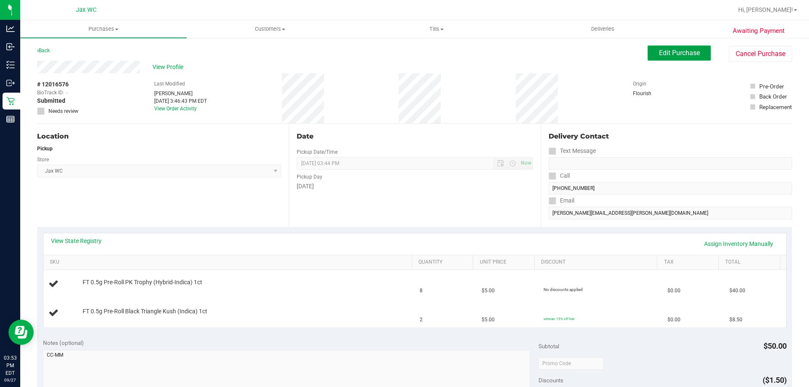
click at [673, 51] on span "Edit Purchase" at bounding box center [679, 53] width 41 height 8
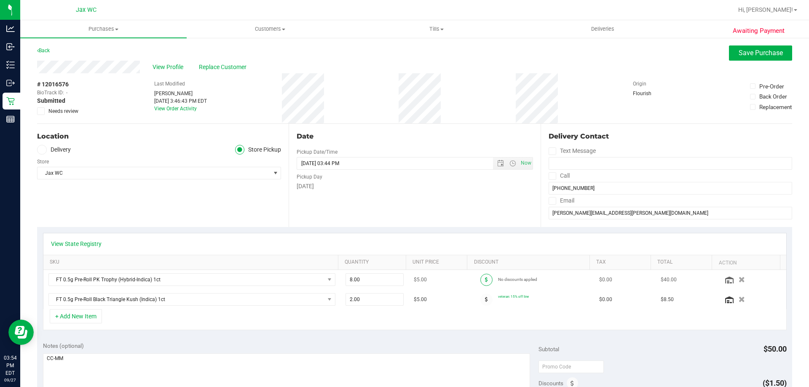
click at [485, 281] on icon at bounding box center [486, 279] width 3 height 5
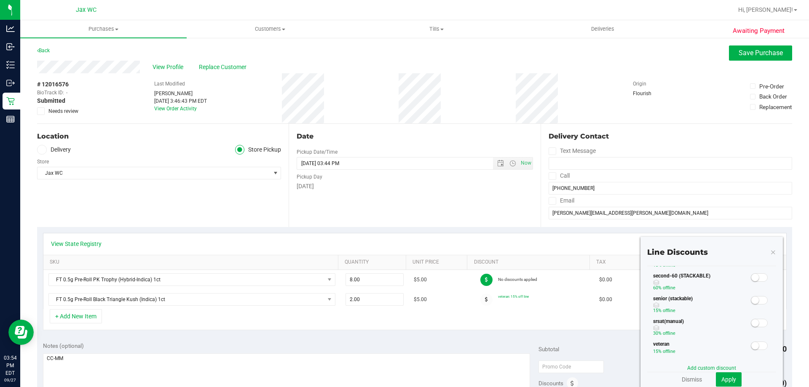
scroll to position [169, 0]
click at [757, 311] on span at bounding box center [759, 308] width 17 height 8
click at [724, 377] on span "Apply" at bounding box center [728, 379] width 15 height 7
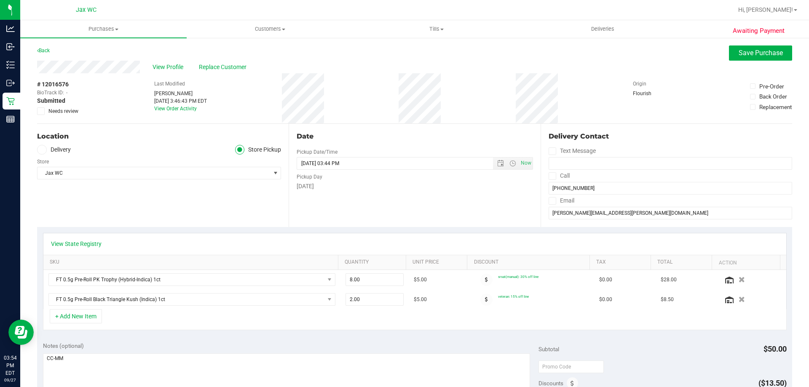
click at [481, 301] on span at bounding box center [486, 300] width 12 height 12
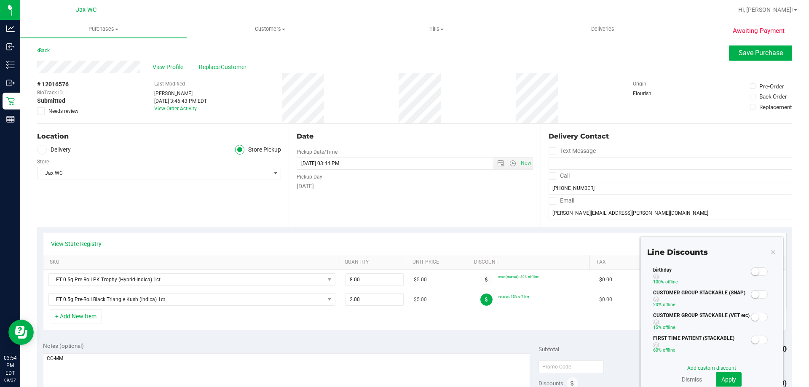
click at [484, 302] on span at bounding box center [486, 300] width 12 height 12
click at [482, 303] on span at bounding box center [486, 300] width 12 height 12
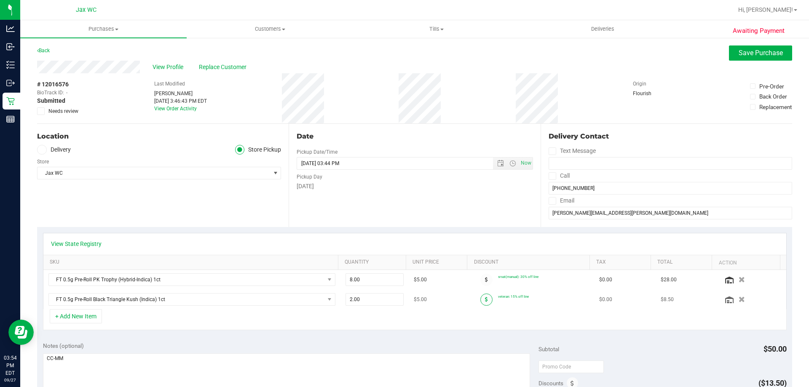
click at [482, 303] on span at bounding box center [486, 300] width 12 height 12
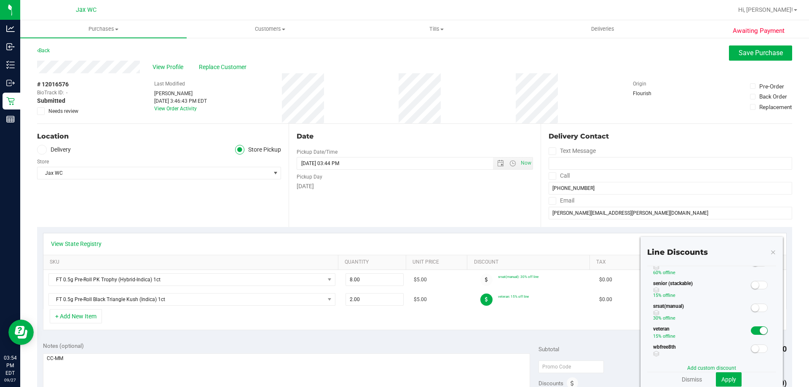
click at [752, 312] on span at bounding box center [759, 308] width 17 height 8
click at [727, 377] on span "Apply" at bounding box center [728, 379] width 15 height 7
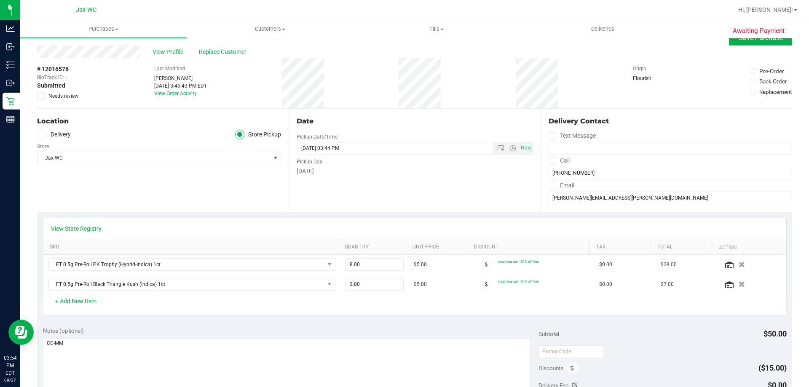
scroll to position [0, 0]
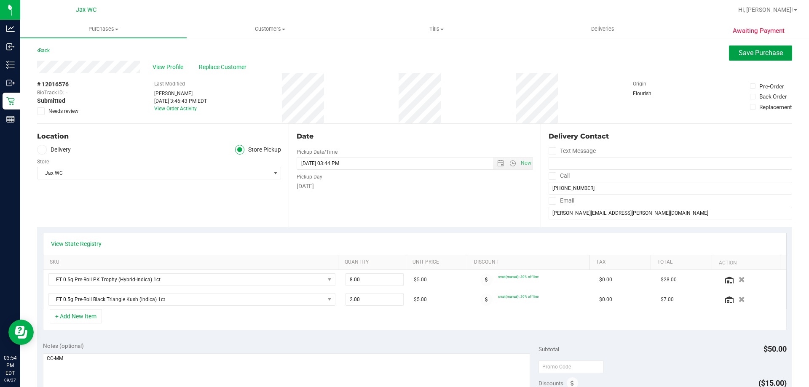
click at [765, 46] on button "Save Purchase" at bounding box center [760, 53] width 63 height 15
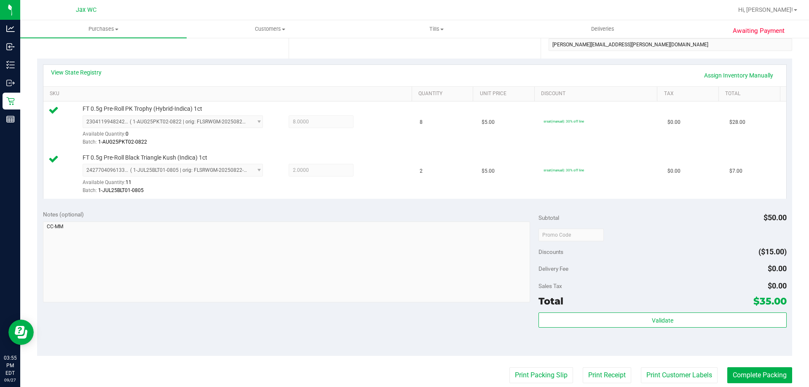
scroll to position [211, 0]
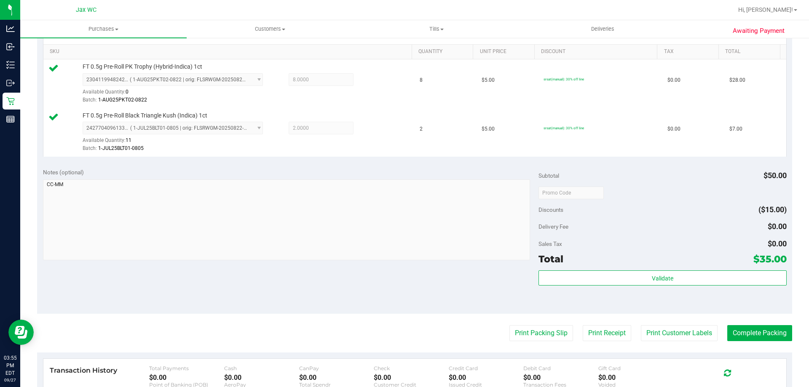
drag, startPoint x: 697, startPoint y: 263, endPoint x: 696, endPoint y: 271, distance: 7.6
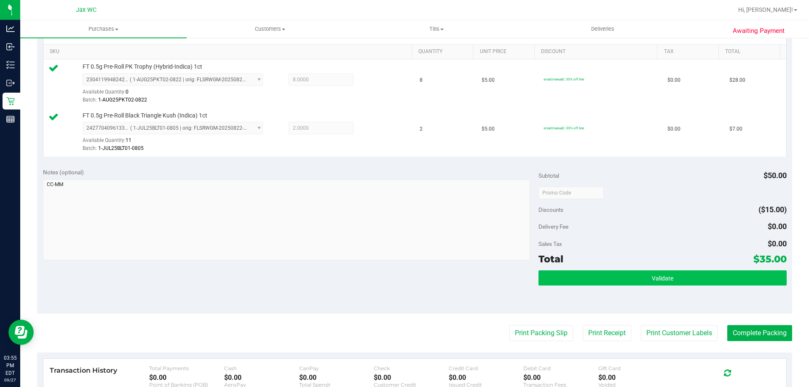
click at [697, 265] on div "Total $35.00" at bounding box center [662, 259] width 248 height 15
click at [698, 275] on button "Validate" at bounding box center [662, 277] width 248 height 15
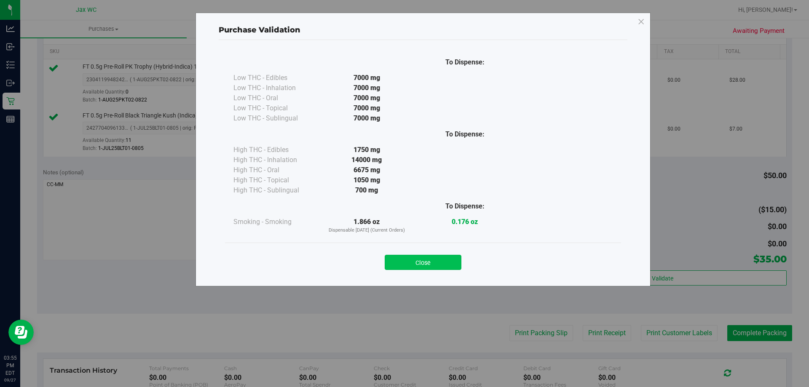
click at [419, 260] on button "Close" at bounding box center [423, 262] width 77 height 15
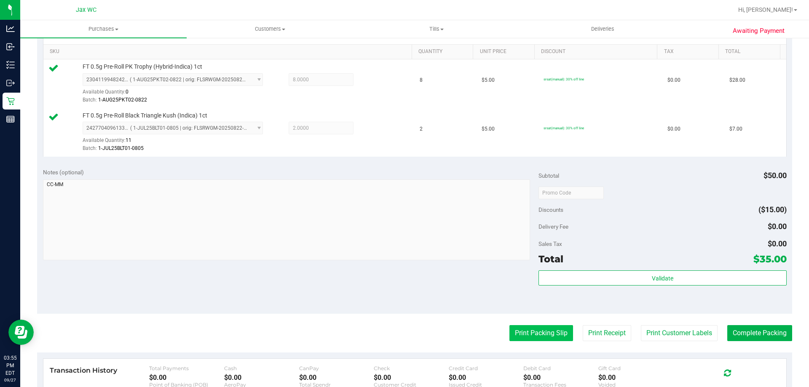
click at [517, 341] on button "Print Packing Slip" at bounding box center [541, 333] width 64 height 16
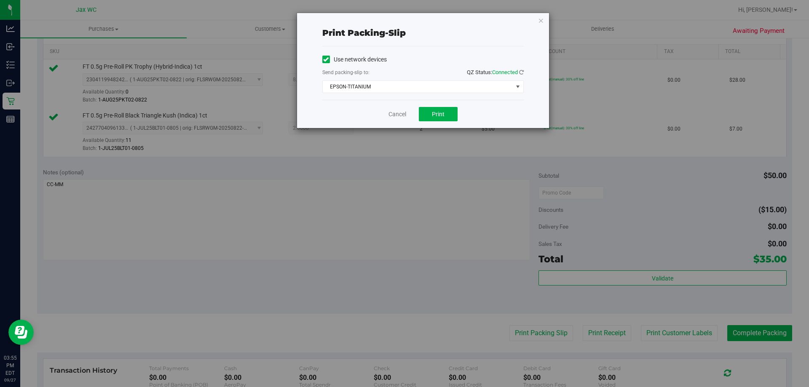
click at [517, 330] on div "Print packing-slip Use network devices Send packing-slip to: QZ Status: Connect…" at bounding box center [407, 193] width 815 height 387
click at [432, 111] on span "Print" at bounding box center [438, 114] width 13 height 7
click at [402, 119] on div "Cancel Print" at bounding box center [422, 114] width 201 height 28
drag, startPoint x: 395, startPoint y: 108, endPoint x: 397, endPoint y: 112, distance: 4.7
click at [396, 109] on div "Cancel Print" at bounding box center [422, 114] width 201 height 28
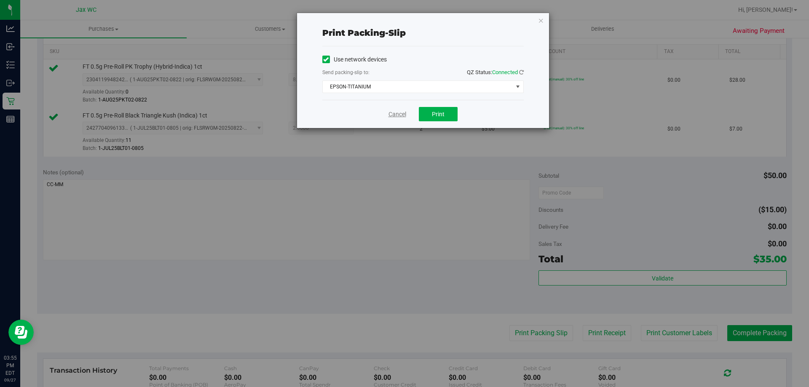
click at [399, 115] on link "Cancel" at bounding box center [397, 114] width 18 height 9
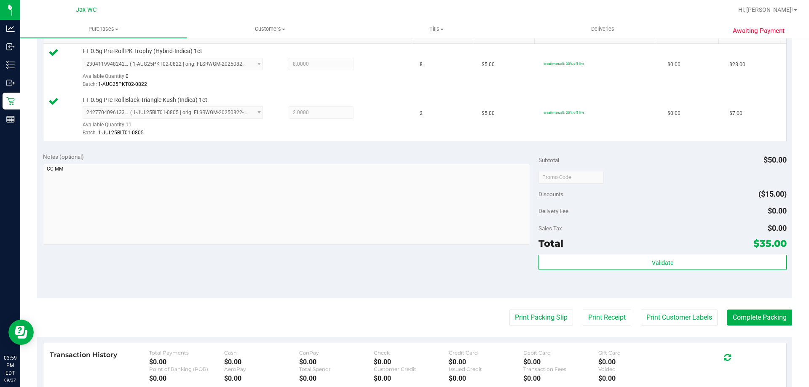
scroll to position [253, 0]
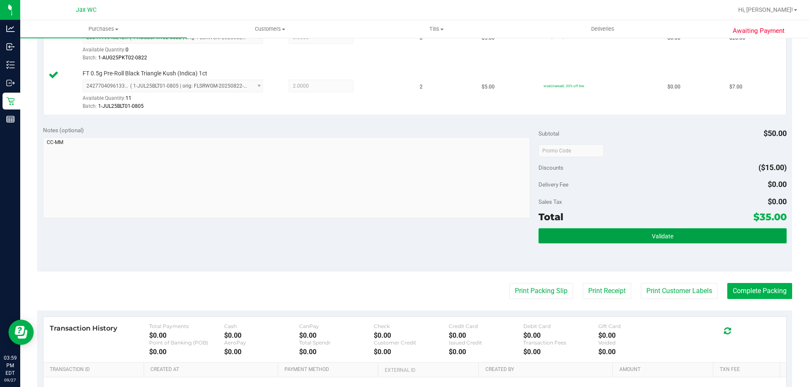
click at [660, 234] on span "Validate" at bounding box center [662, 236] width 21 height 7
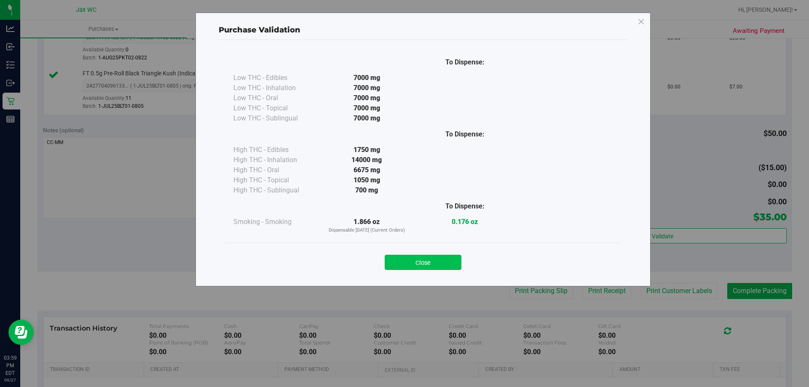
click at [420, 262] on button "Close" at bounding box center [423, 262] width 77 height 15
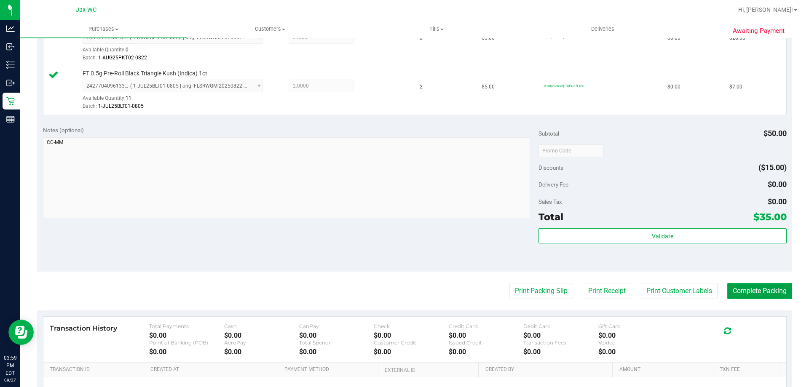
click at [774, 294] on button "Complete Packing" at bounding box center [759, 291] width 65 height 16
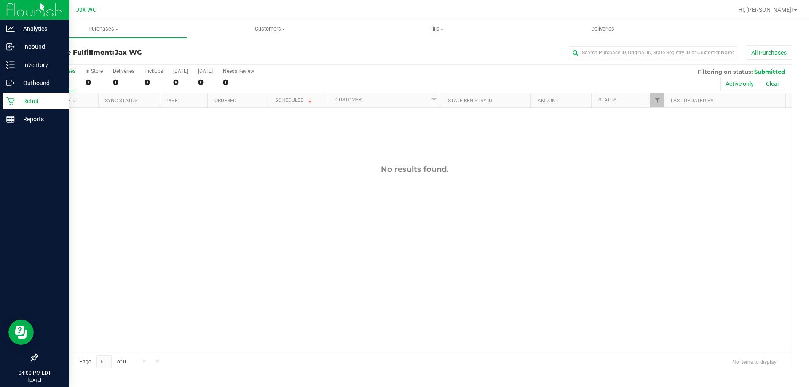
click at [6, 102] on icon at bounding box center [10, 101] width 8 height 8
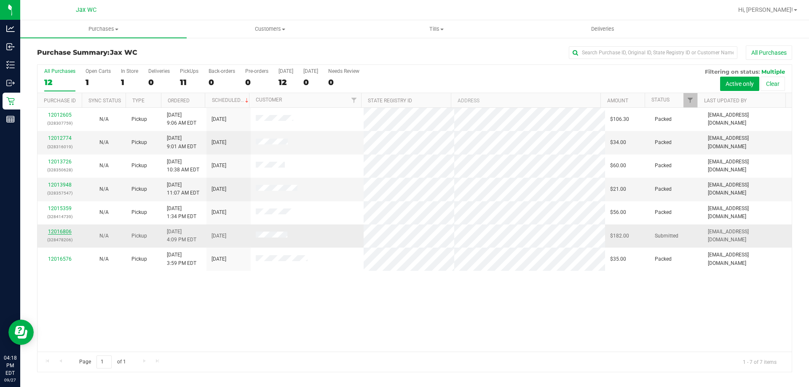
click at [56, 230] on link "12016806" at bounding box center [60, 232] width 24 height 6
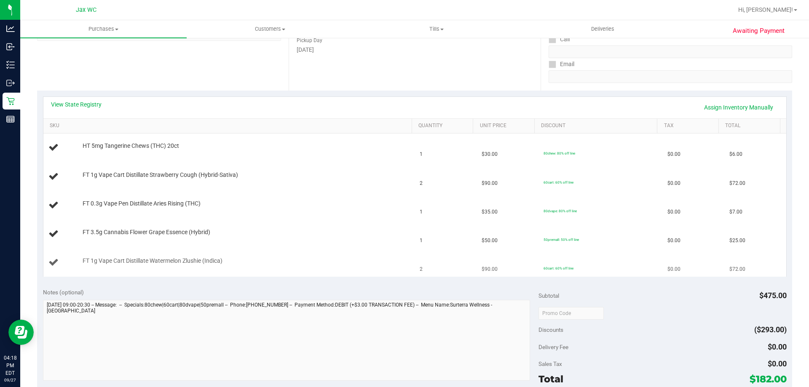
scroll to position [169, 0]
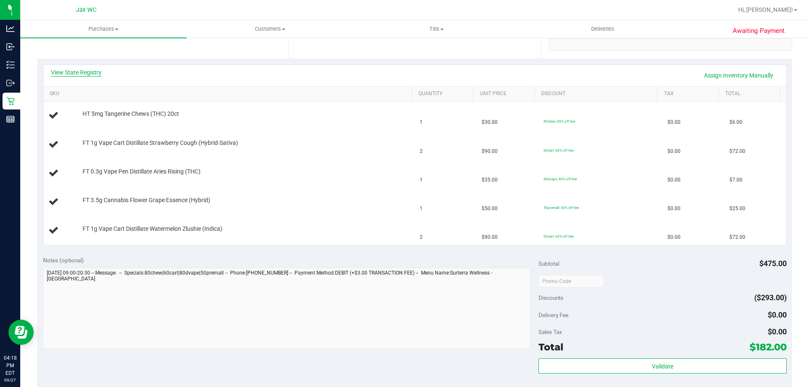
click at [100, 72] on link "View State Registry" at bounding box center [76, 72] width 51 height 8
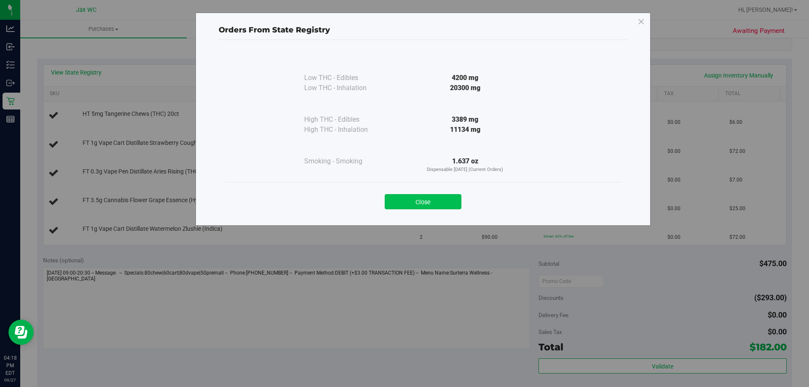
click at [428, 204] on button "Close" at bounding box center [423, 201] width 77 height 15
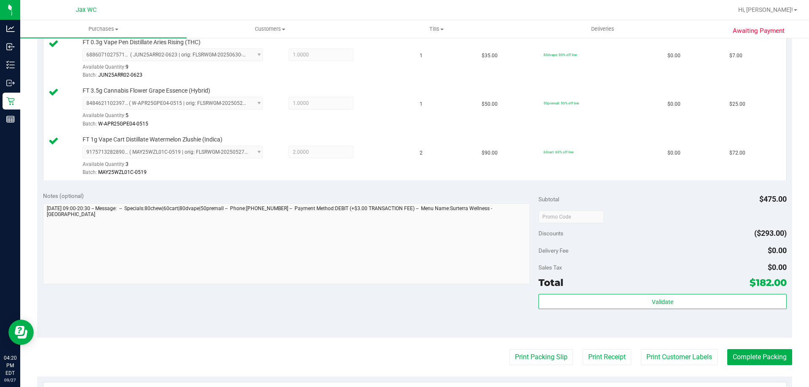
scroll to position [337, 0]
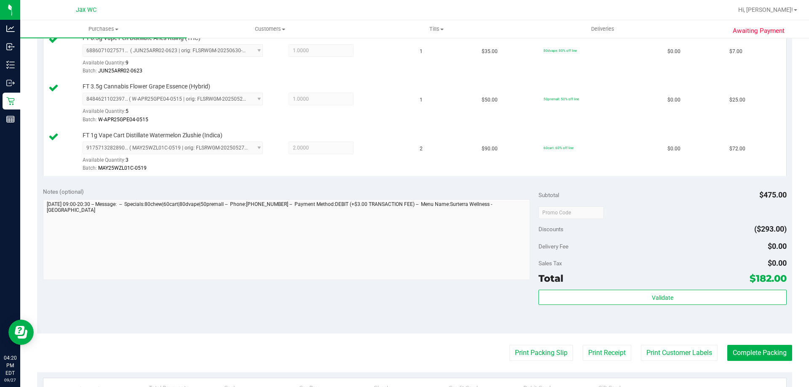
click at [587, 305] on div "Validate" at bounding box center [662, 298] width 248 height 16
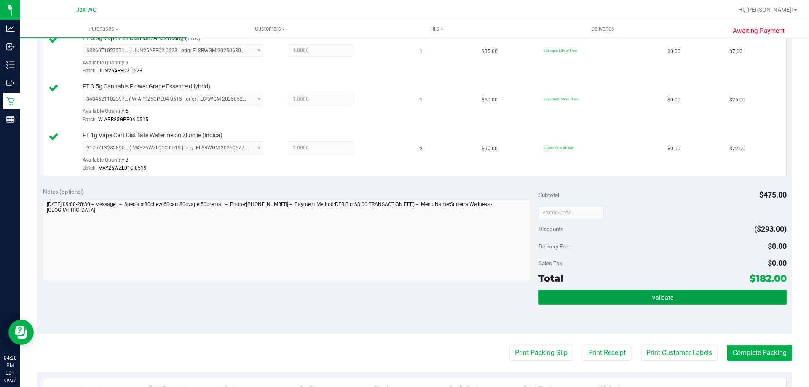
click at [583, 294] on button "Validate" at bounding box center [662, 297] width 248 height 15
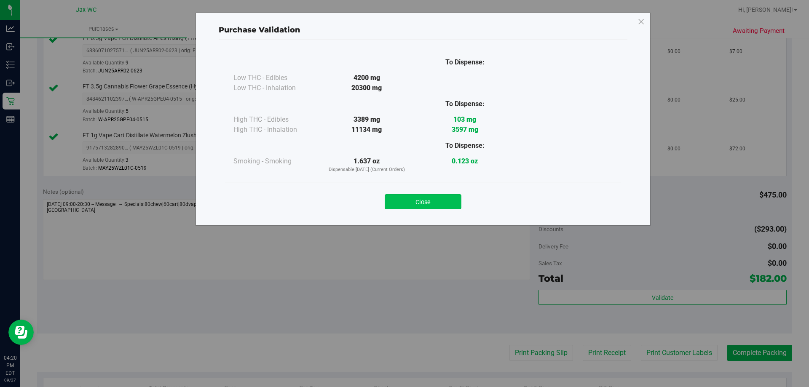
click at [413, 194] on button "Close" at bounding box center [423, 201] width 77 height 15
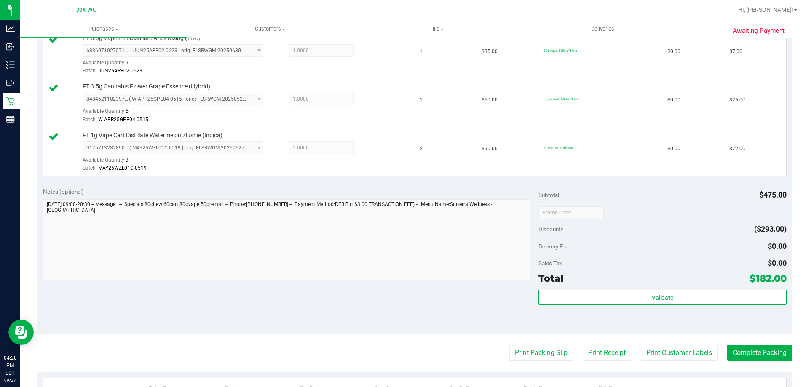
click at [529, 344] on purchase-details "Back Edit Purchase Cancel Purchase View Profile # 12016806 BioTrack ID: - Submi…" at bounding box center [414, 119] width 755 height 822
click at [528, 348] on button "Print Packing Slip" at bounding box center [541, 353] width 64 height 16
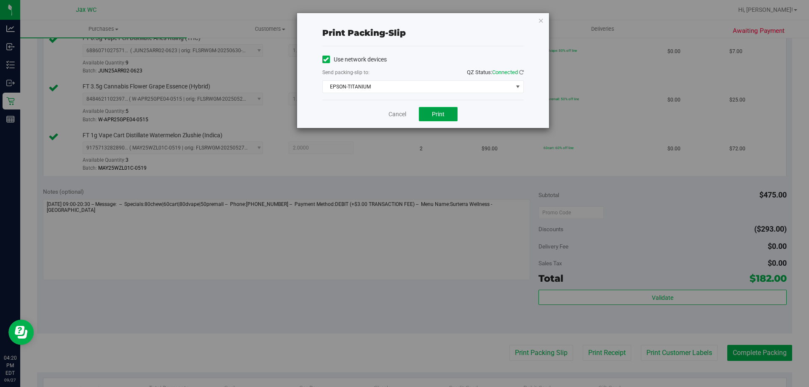
click at [436, 110] on button "Print" at bounding box center [438, 114] width 39 height 14
click at [401, 115] on link "Cancel" at bounding box center [397, 114] width 18 height 9
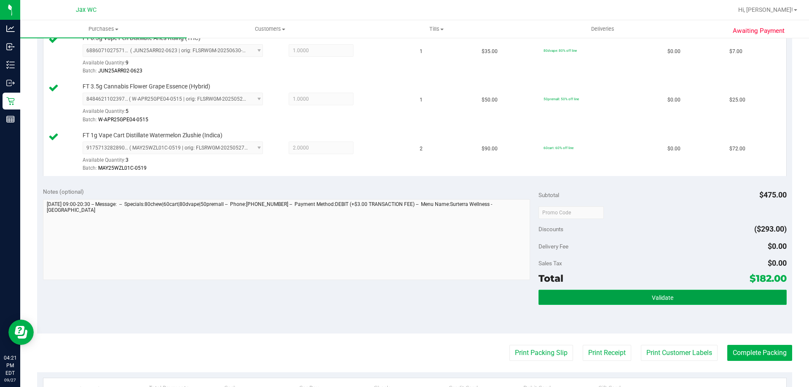
click at [742, 300] on button "Validate" at bounding box center [662, 297] width 248 height 15
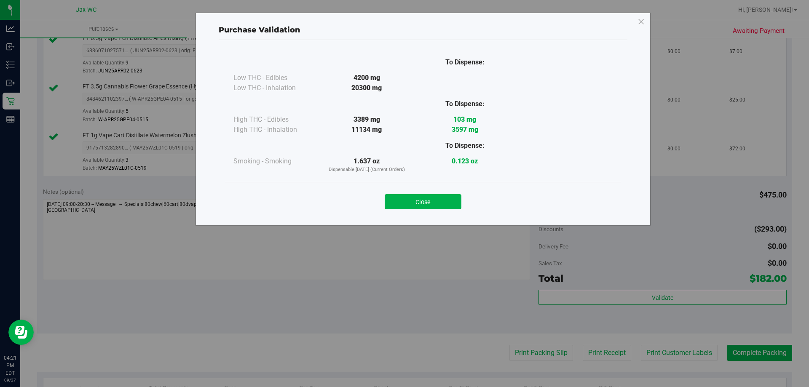
drag, startPoint x: 421, startPoint y: 203, endPoint x: 434, endPoint y: 206, distance: 12.6
click at [421, 204] on button "Close" at bounding box center [423, 201] width 77 height 15
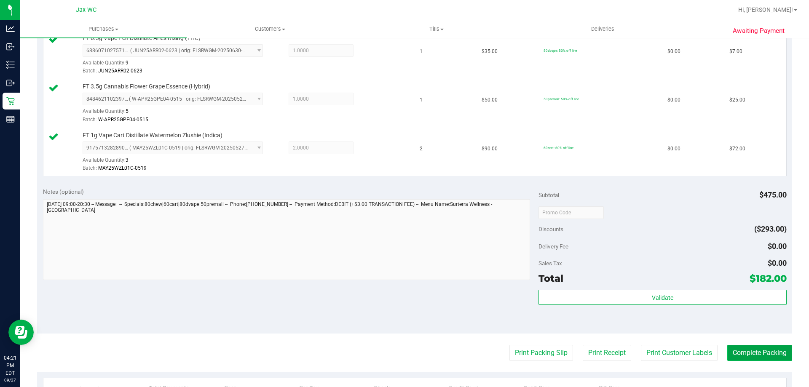
click at [750, 352] on button "Complete Packing" at bounding box center [759, 353] width 65 height 16
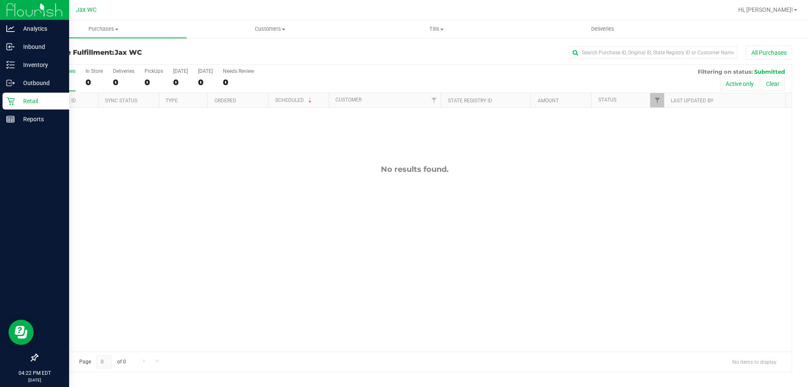
click at [16, 98] on p "Retail" at bounding box center [40, 101] width 51 height 10
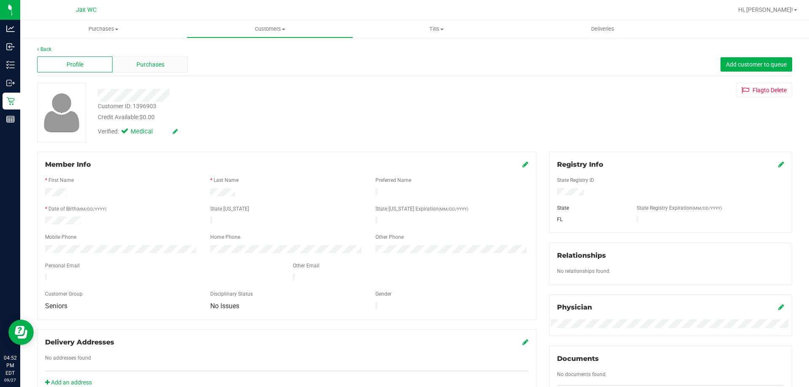
click at [141, 63] on span "Purchases" at bounding box center [151, 64] width 28 height 9
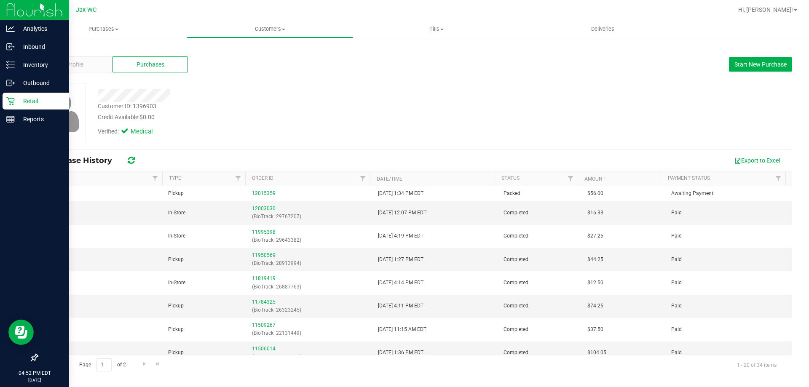
click at [9, 101] on icon at bounding box center [10, 101] width 8 height 8
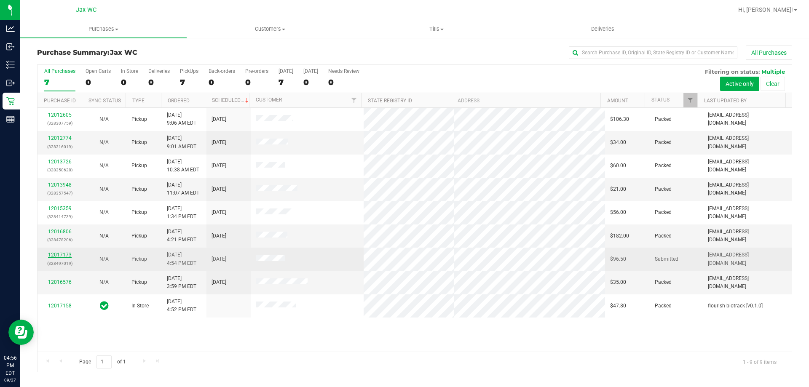
click at [60, 252] on link "12017173" at bounding box center [60, 255] width 24 height 6
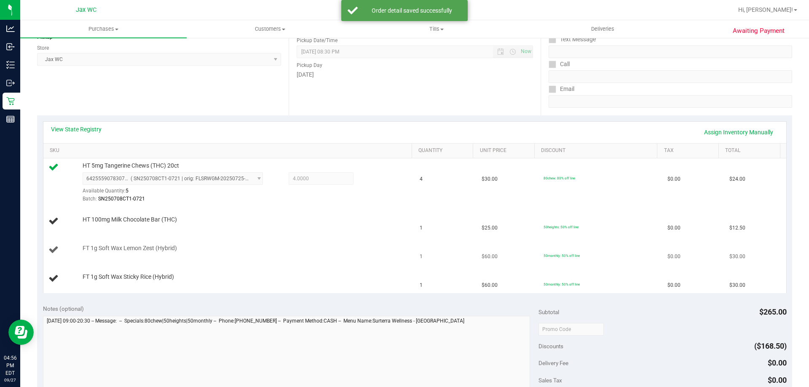
scroll to position [126, 0]
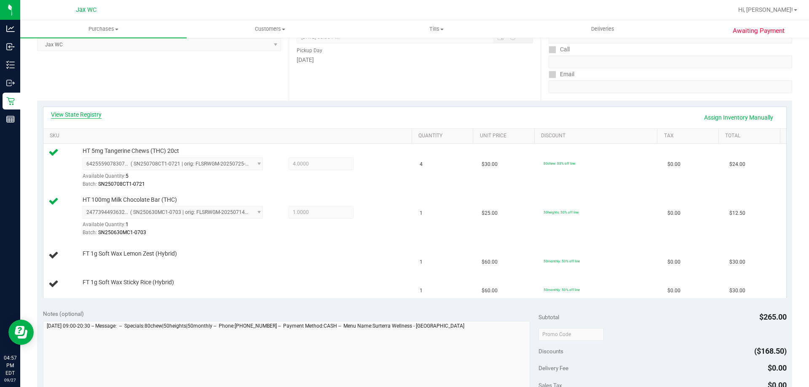
click at [88, 113] on link "View State Registry" at bounding box center [76, 114] width 51 height 8
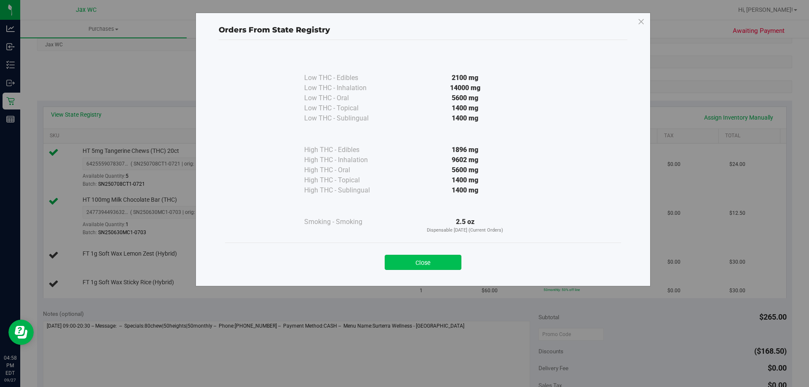
click at [443, 263] on button "Close" at bounding box center [423, 262] width 77 height 15
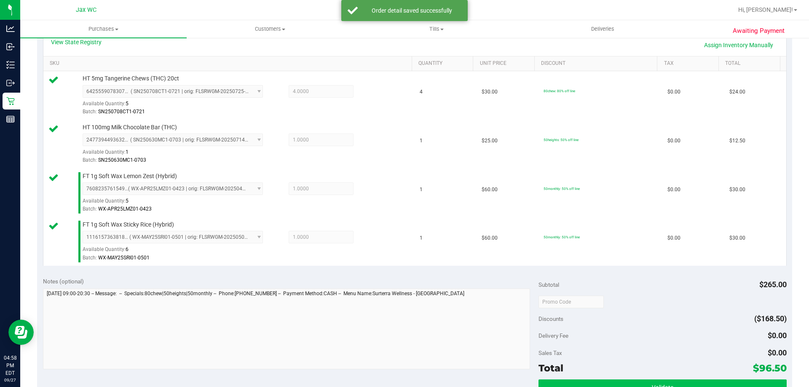
scroll to position [295, 0]
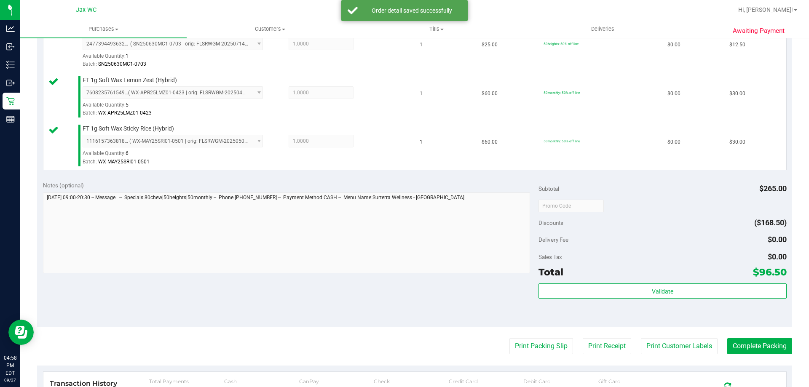
click at [695, 300] on div "Validate" at bounding box center [662, 303] width 248 height 38
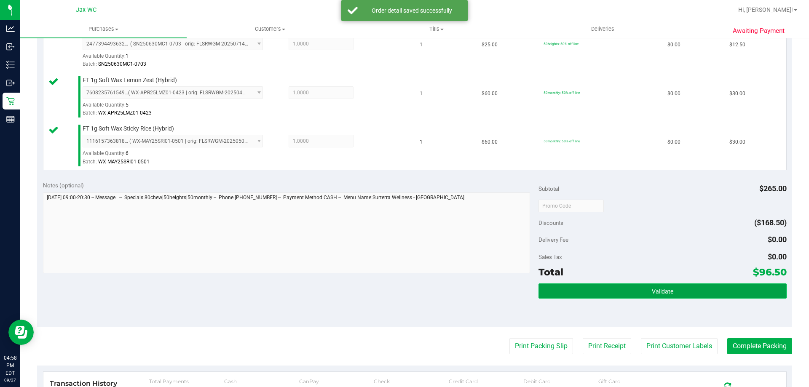
click at [691, 290] on button "Validate" at bounding box center [662, 291] width 248 height 15
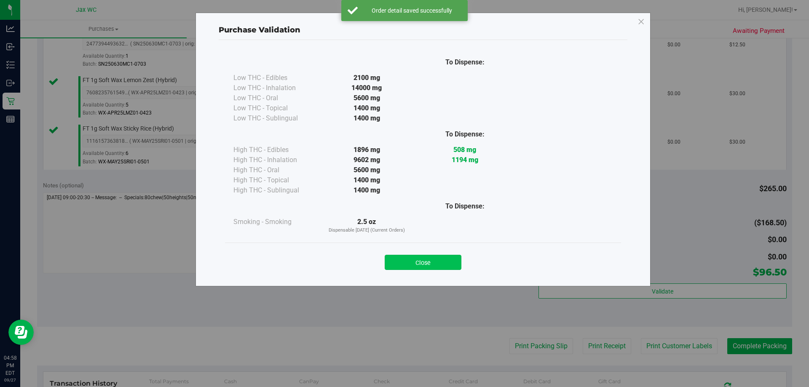
click at [430, 261] on button "Close" at bounding box center [423, 262] width 77 height 15
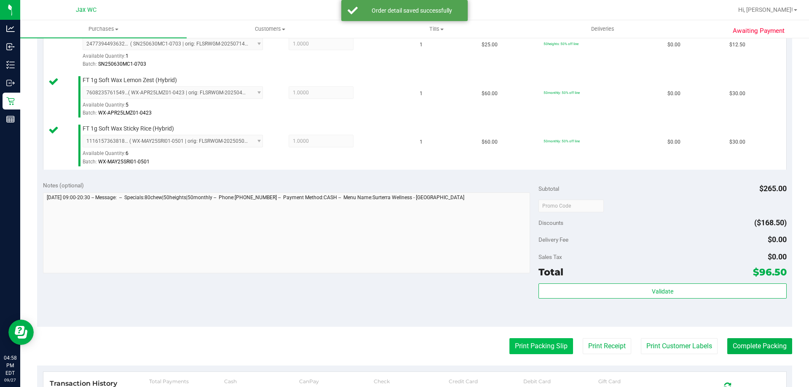
click at [522, 341] on button "Print Packing Slip" at bounding box center [541, 346] width 64 height 16
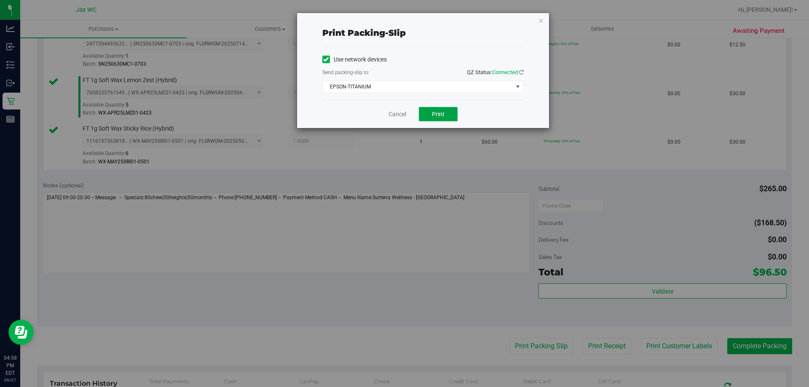
click at [438, 114] on span "Print" at bounding box center [438, 114] width 13 height 7
click at [399, 114] on link "Cancel" at bounding box center [397, 114] width 18 height 9
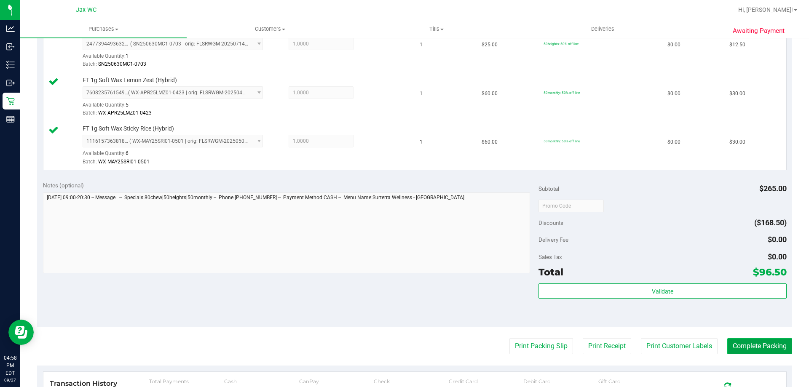
click at [764, 339] on button "Complete Packing" at bounding box center [759, 346] width 65 height 16
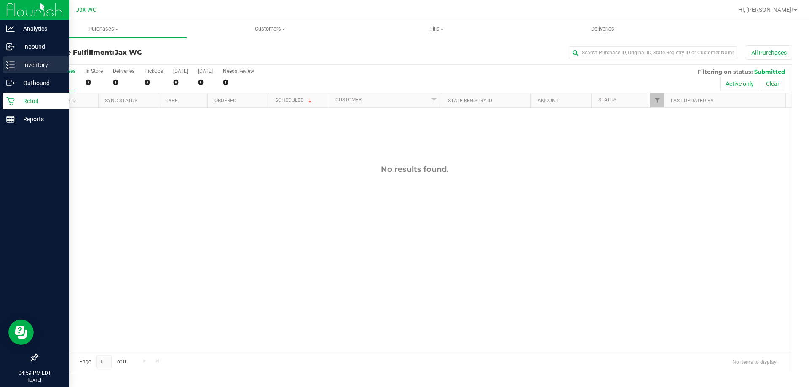
click at [16, 68] on p "Inventory" at bounding box center [40, 65] width 51 height 10
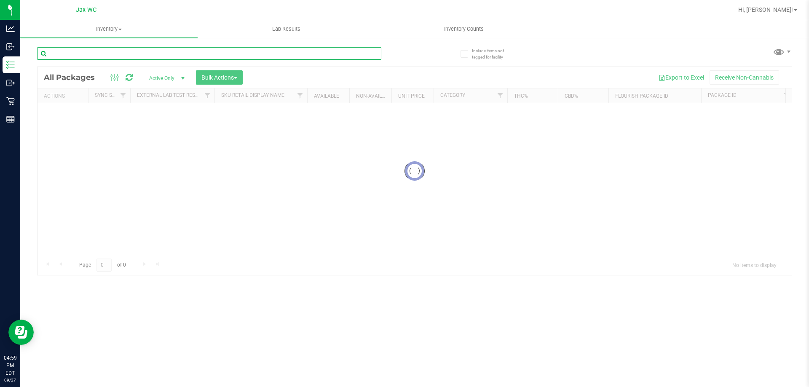
click at [142, 54] on div "Inventory All packages All inventory Waste log Create inventory Lab Results Inv…" at bounding box center [414, 203] width 789 height 367
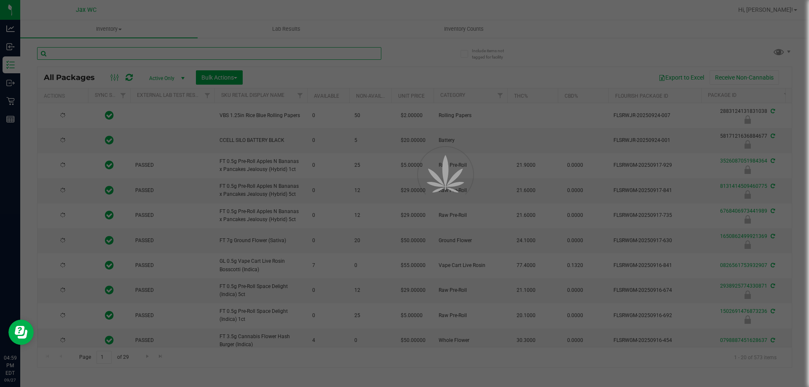
type input "[DATE]"
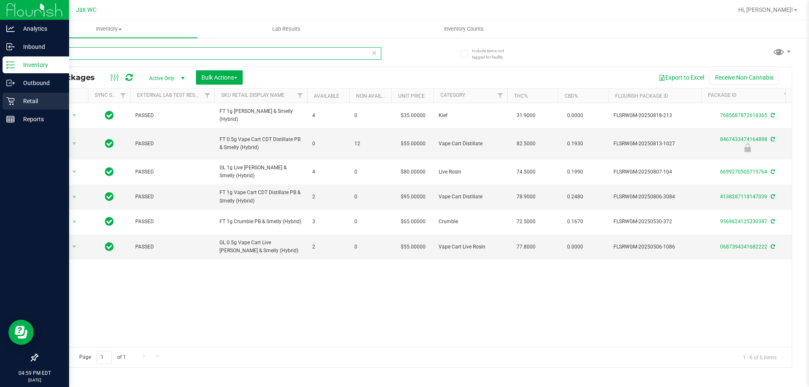
type input "pbs"
click at [24, 110] on link "Retail" at bounding box center [34, 102] width 69 height 18
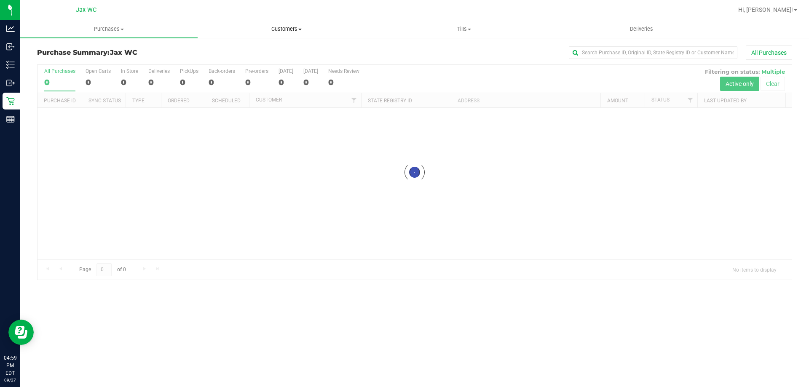
click at [299, 27] on span "Customers" at bounding box center [286, 29] width 177 height 8
click at [458, 35] on uib-tab-heading "Tills Manage tills Reconcile e-payments" at bounding box center [463, 29] width 177 height 17
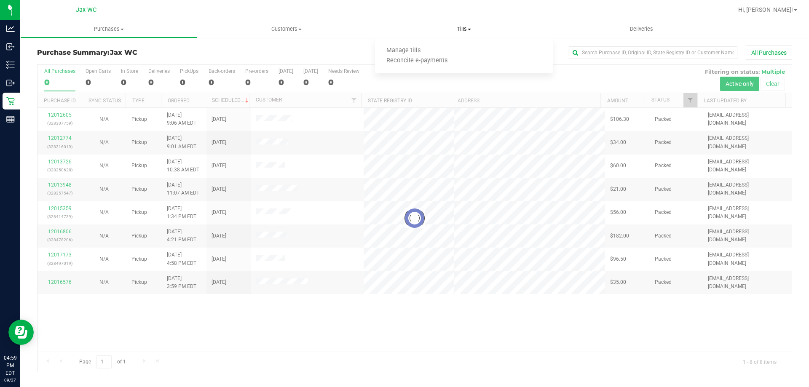
click at [466, 31] on span "Tills" at bounding box center [463, 29] width 177 height 8
click at [465, 28] on span "Tills" at bounding box center [463, 29] width 177 height 8
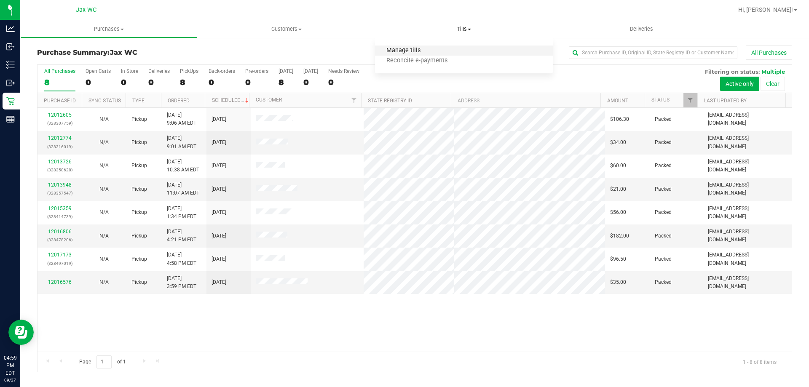
click at [416, 51] on span "Manage tills" at bounding box center [403, 50] width 57 height 7
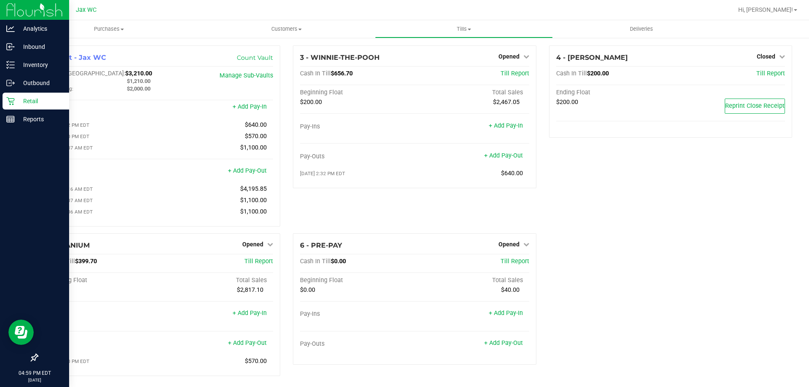
click at [31, 99] on p "Retail" at bounding box center [40, 101] width 51 height 10
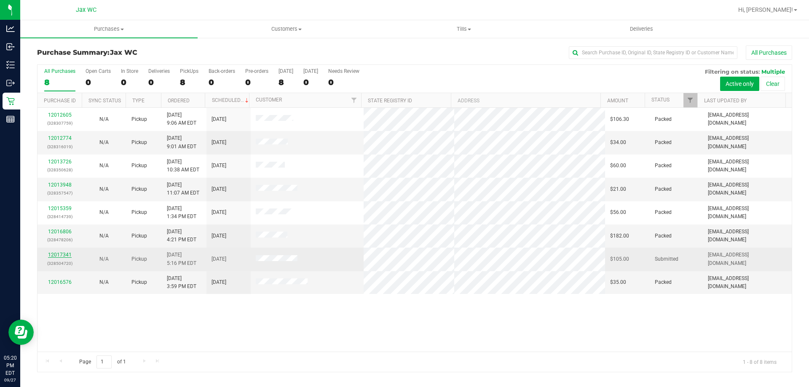
click at [51, 256] on link "12017341" at bounding box center [60, 255] width 24 height 6
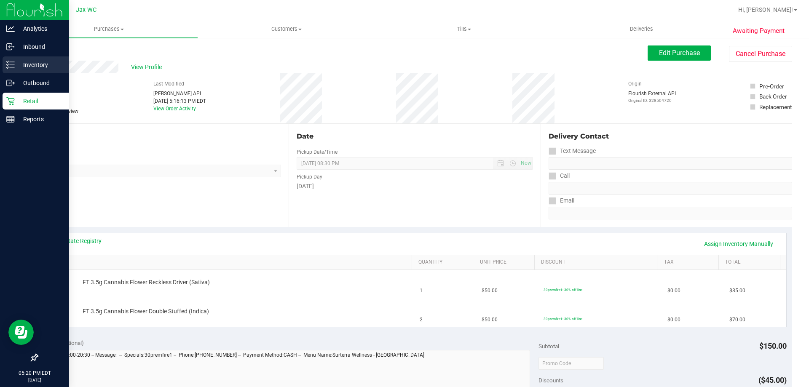
click at [47, 69] on p "Inventory" at bounding box center [40, 65] width 51 height 10
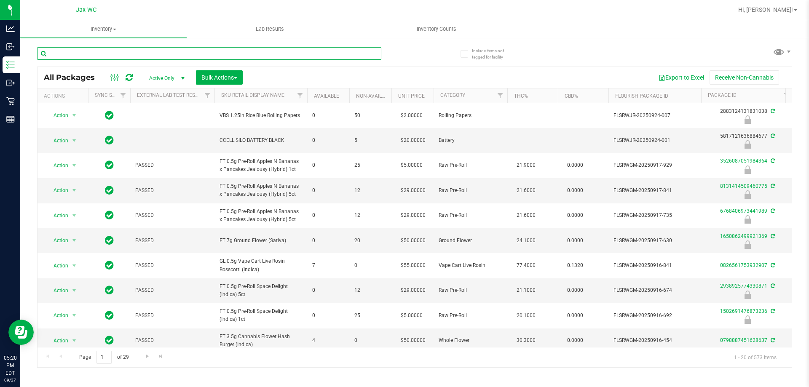
click at [136, 57] on input "text" at bounding box center [209, 53] width 344 height 13
type input "6425559078307139"
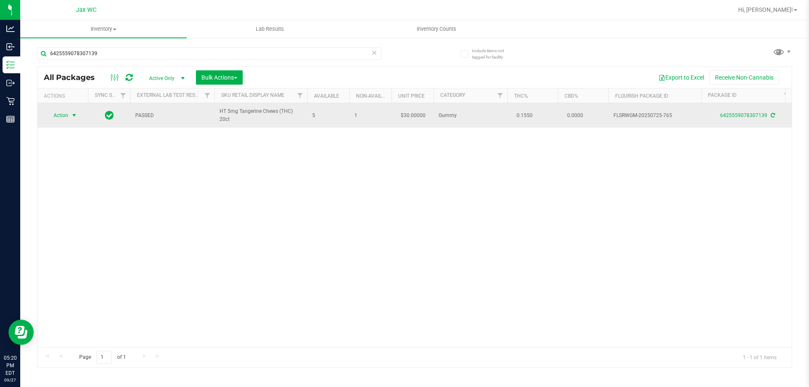
click at [58, 116] on span "Action" at bounding box center [57, 116] width 23 height 12
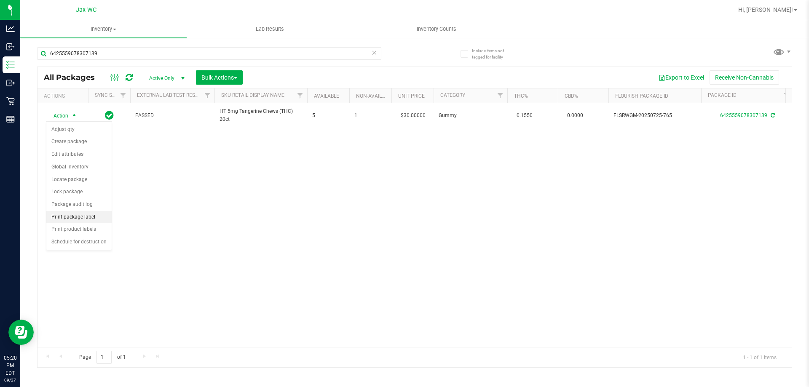
click at [97, 217] on li "Print package label" at bounding box center [78, 217] width 65 height 13
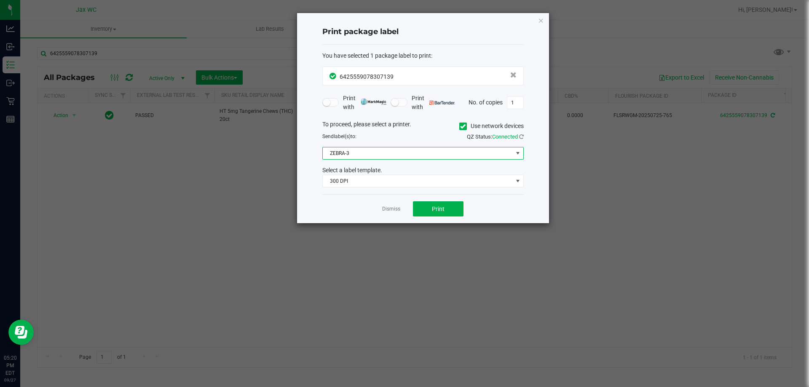
click at [396, 153] on span "ZEBRA-3" at bounding box center [418, 153] width 190 height 12
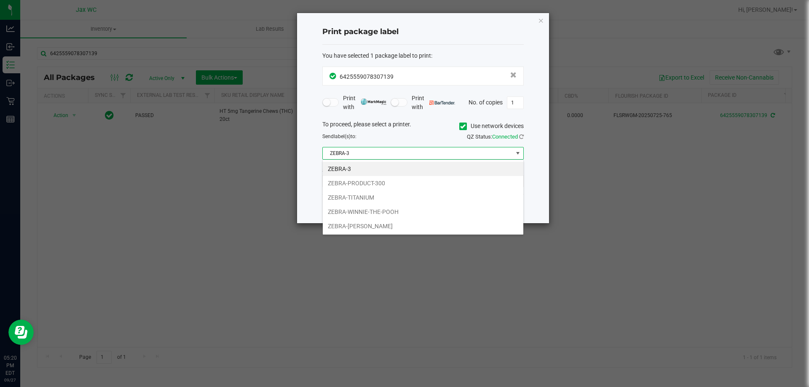
scroll to position [13, 201]
click at [393, 199] on li "ZEBRA-TITANIUM" at bounding box center [423, 197] width 201 height 14
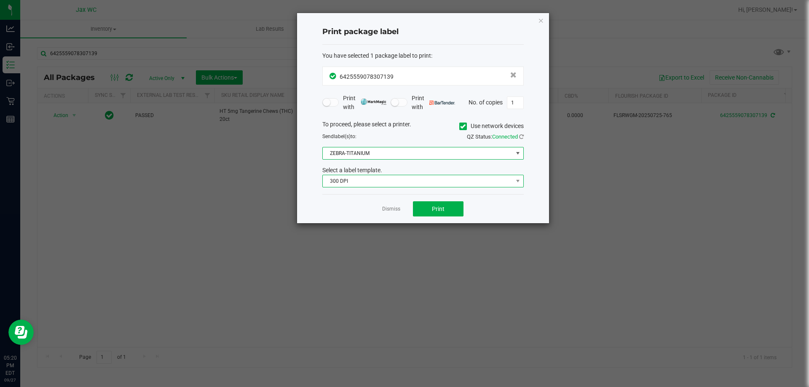
click at [387, 180] on span "300 DPI" at bounding box center [418, 181] width 190 height 12
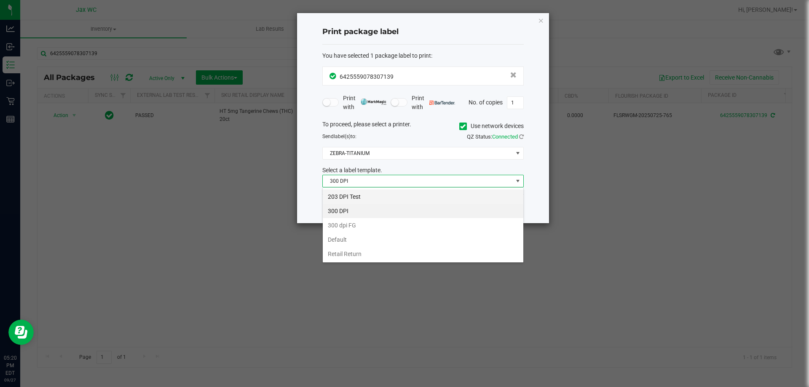
click at [388, 200] on li "203 DPI Test" at bounding box center [423, 197] width 201 height 14
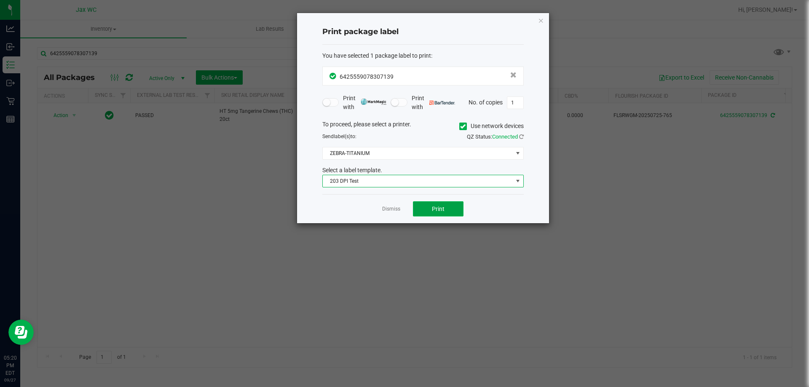
click at [445, 209] on button "Print" at bounding box center [438, 208] width 51 height 15
drag, startPoint x: 508, startPoint y: 127, endPoint x: 497, endPoint y: 130, distance: 11.3
drag, startPoint x: 497, startPoint y: 130, endPoint x: 457, endPoint y: 145, distance: 43.2
click at [457, 145] on div "To proceed, please select a printer. Use network devices Send label(s) to: QZ S…" at bounding box center [422, 154] width 201 height 68
click at [438, 206] on span "Print" at bounding box center [438, 209] width 13 height 7
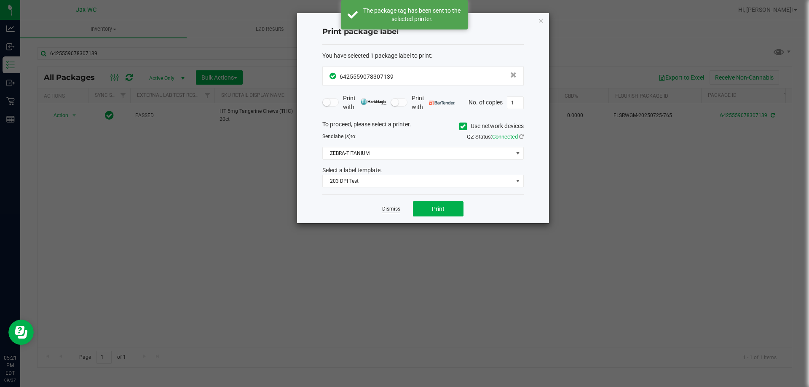
click at [390, 211] on link "Dismiss" at bounding box center [391, 209] width 18 height 7
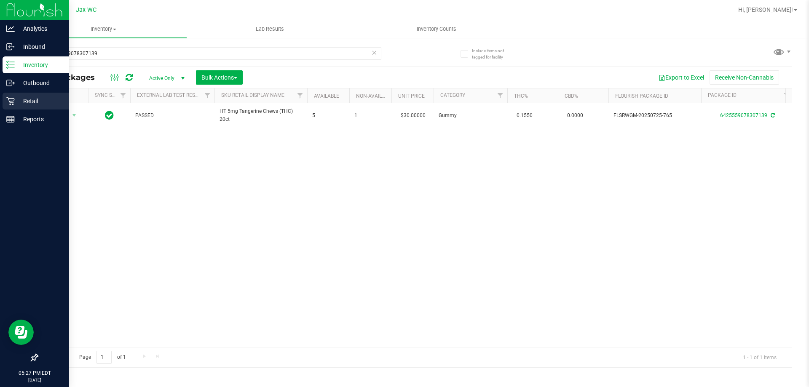
click at [14, 98] on icon at bounding box center [10, 101] width 8 height 8
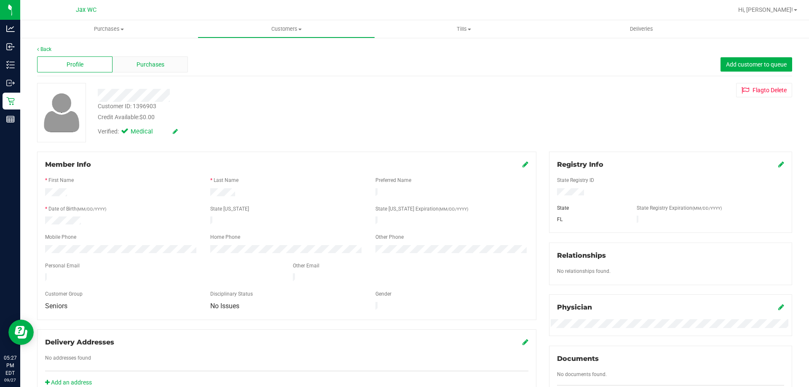
click at [140, 59] on div "Purchases" at bounding box center [149, 64] width 75 height 16
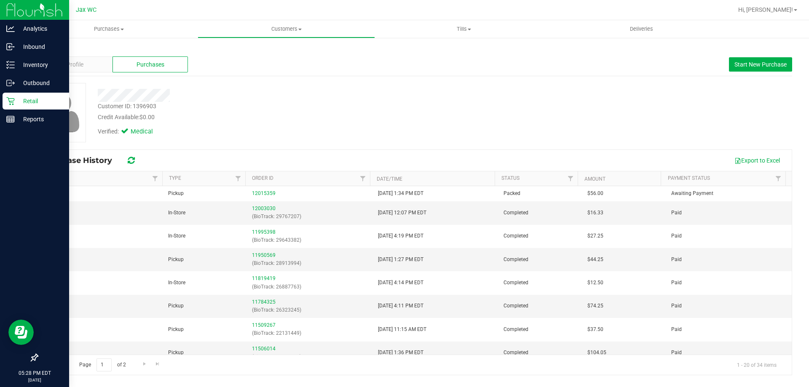
click at [38, 96] on p "Retail" at bounding box center [40, 101] width 51 height 10
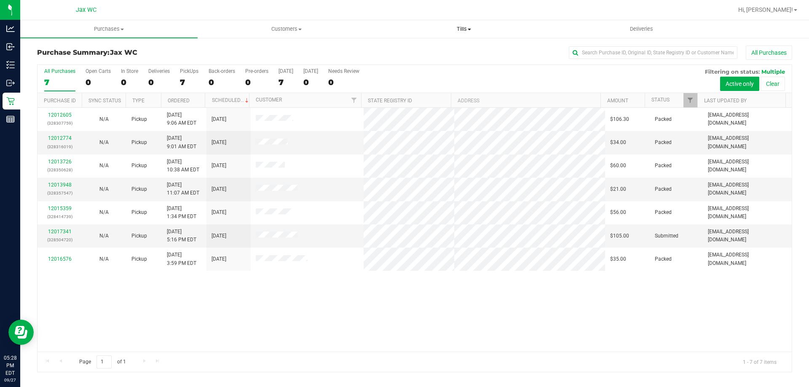
click at [475, 30] on span "Tills" at bounding box center [463, 29] width 177 height 8
click at [426, 52] on span "Manage tills" at bounding box center [403, 50] width 57 height 7
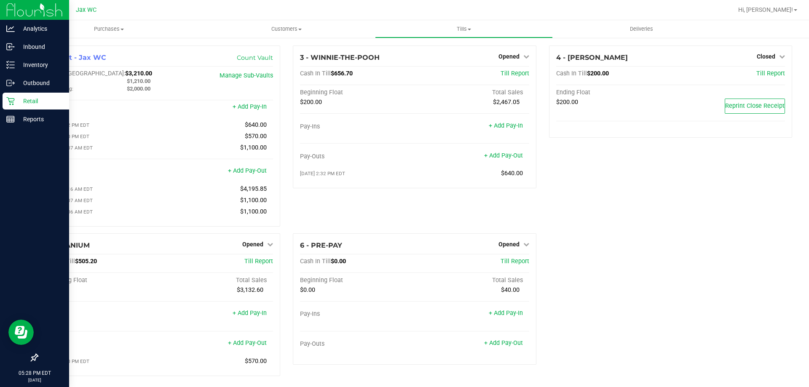
click at [12, 107] on div "Retail" at bounding box center [36, 101] width 67 height 17
